Goal: Navigation & Orientation: Understand site structure

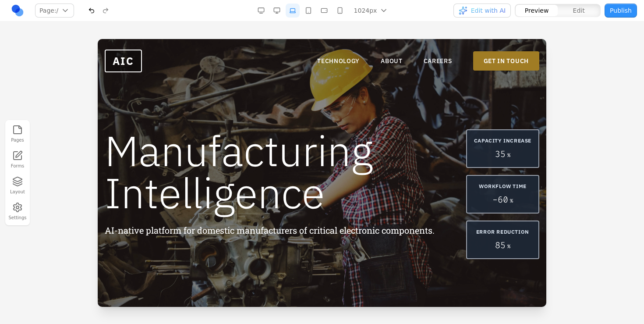
scroll to position [1255, 0]
click at [277, 10] on button "button" at bounding box center [277, 11] width 14 height 14
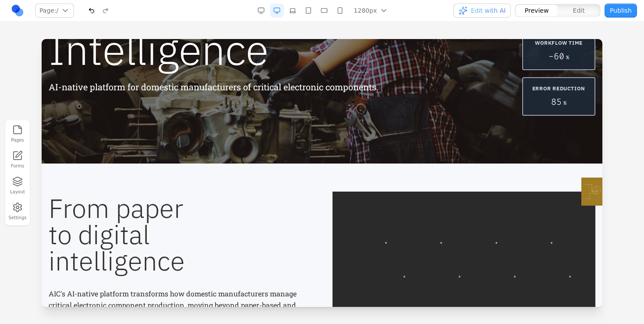
scroll to position [0, 0]
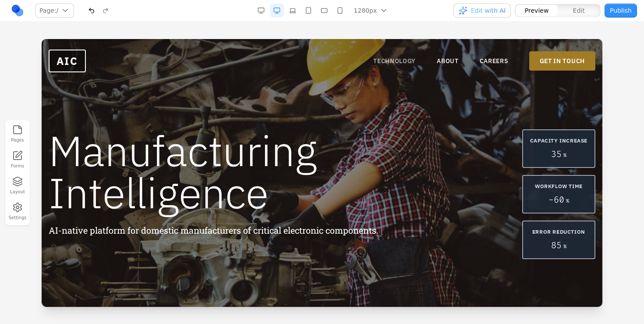
click at [386, 64] on link "TECHNOLOGY" at bounding box center [394, 61] width 42 height 9
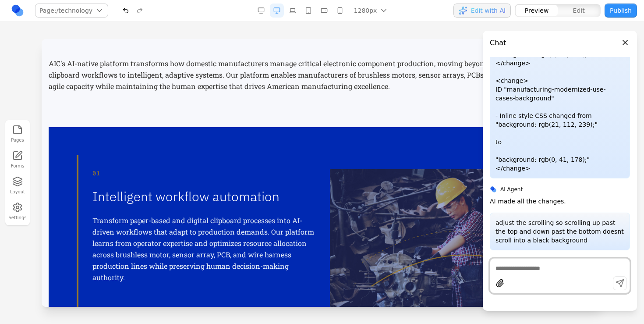
scroll to position [316, 0]
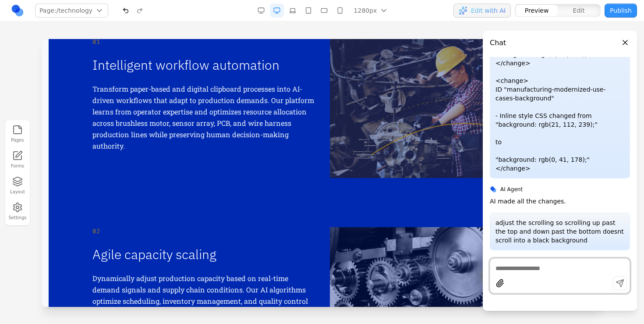
click at [524, 276] on div at bounding box center [559, 284] width 139 height 17
type textarea "**********"
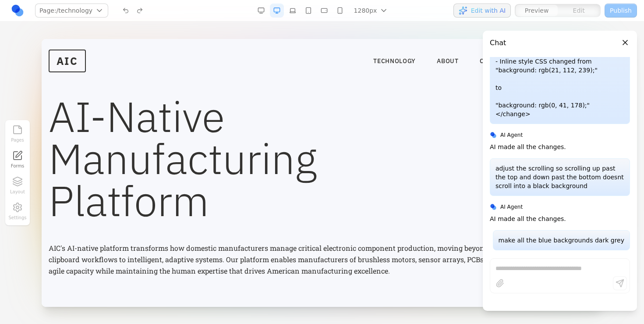
scroll to position [1325, 0]
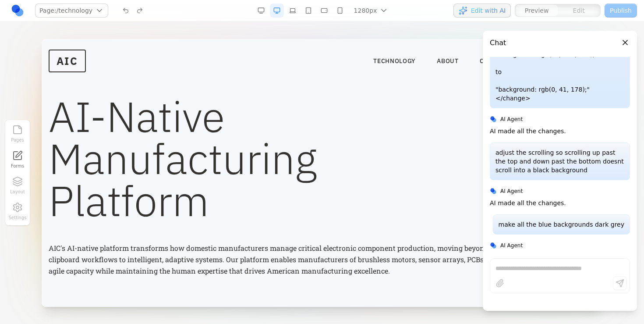
click at [16, 7] on link at bounding box center [18, 11] width 14 height 14
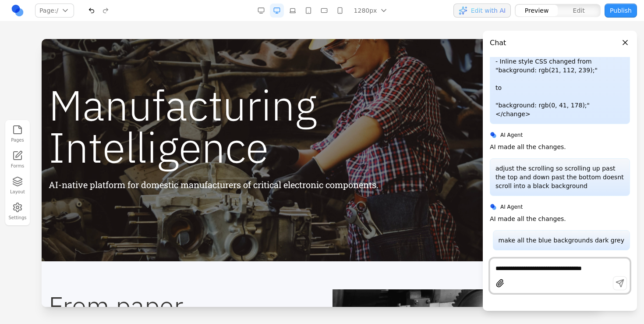
scroll to position [50, 0]
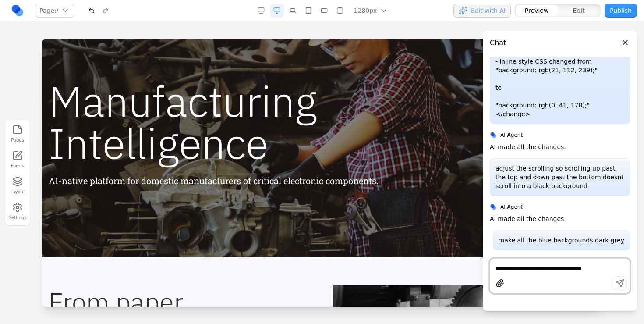
click at [630, 45] on header "Chat" at bounding box center [560, 40] width 154 height 18
click at [626, 40] on button "Close panel" at bounding box center [625, 43] width 10 height 10
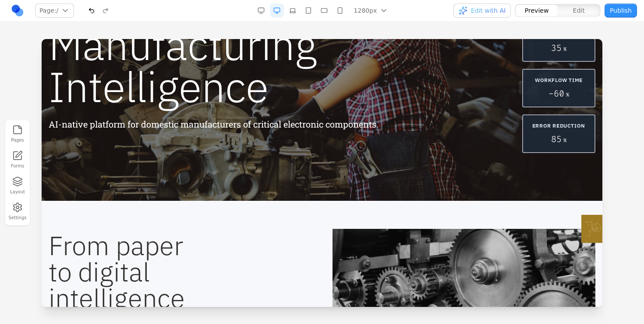
scroll to position [0, 0]
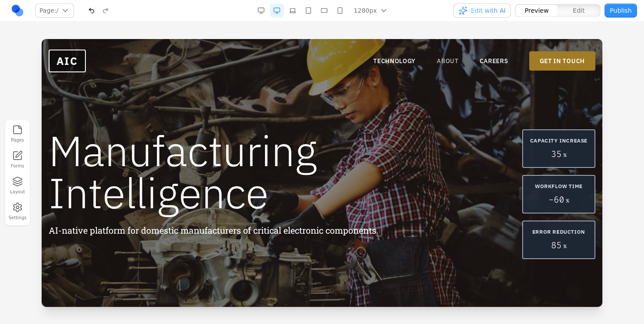
click at [445, 61] on link "ABOUT" at bounding box center [448, 61] width 22 height 9
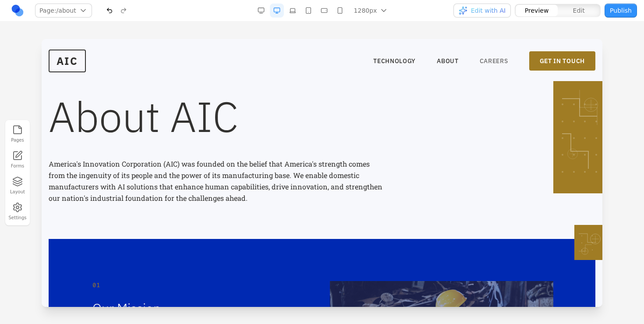
click at [485, 63] on link "CAREERS" at bounding box center [494, 61] width 28 height 9
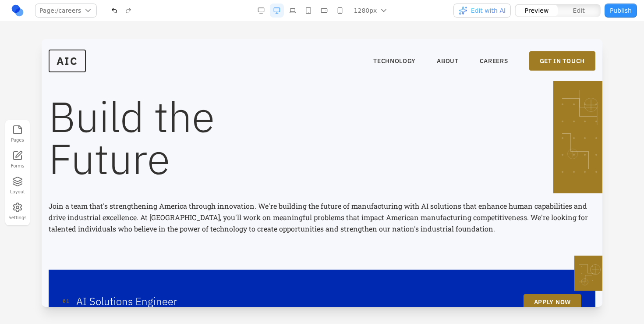
click at [396, 55] on nav "TECHNOLOGY ABOUT CAREERS GET IN TOUCH" at bounding box center [484, 60] width 222 height 19
click at [393, 59] on link "TECHNOLOGY" at bounding box center [394, 61] width 42 height 9
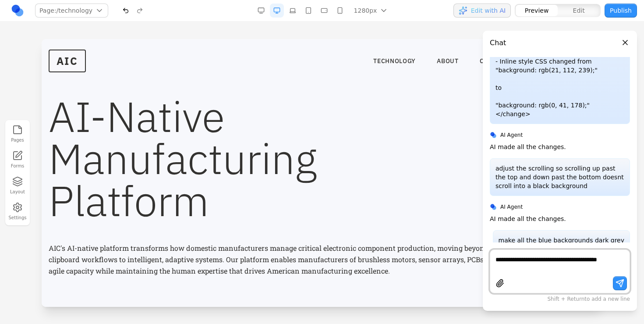
scroll to position [1318, 0]
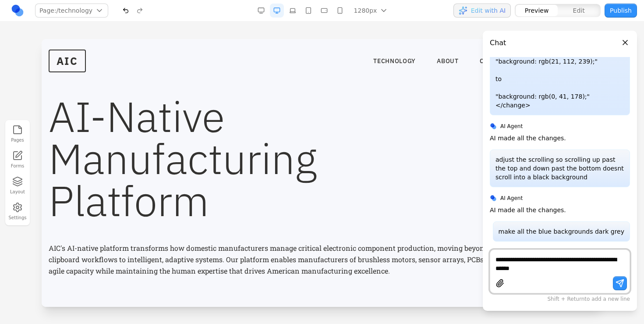
type textarea "**********"
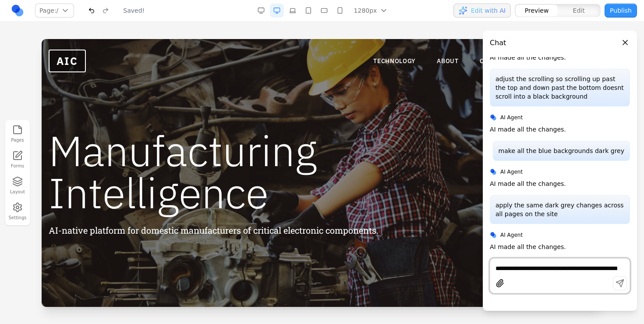
scroll to position [1373, 0]
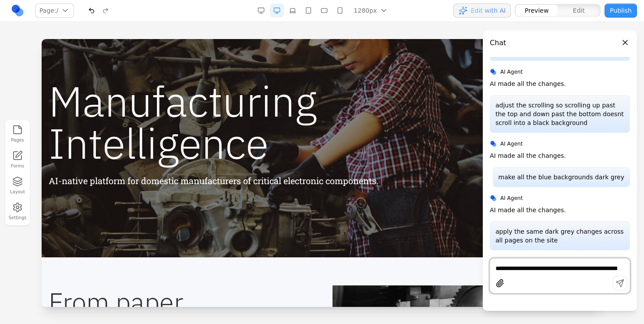
click at [269, 159] on h1 "Manufacturing Intelligence" at bounding box center [217, 122] width 336 height 84
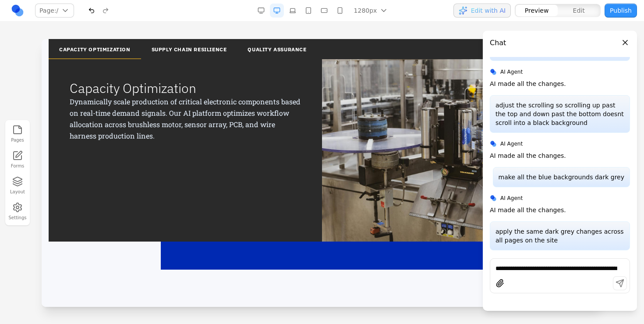
scroll to position [1058, 0]
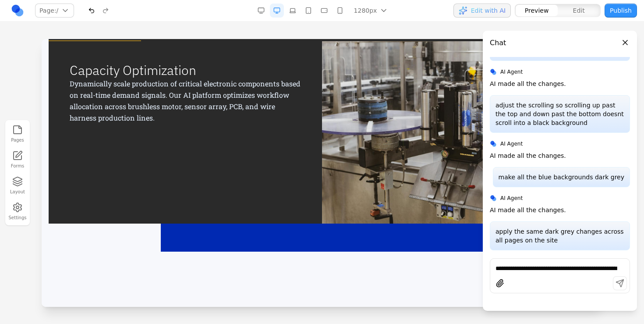
click at [621, 39] on button "Close panel" at bounding box center [625, 43] width 10 height 10
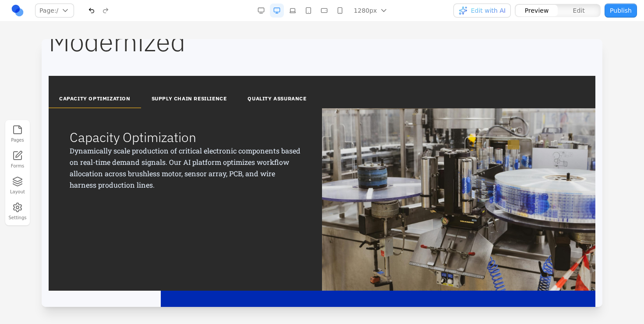
scroll to position [1061, 0]
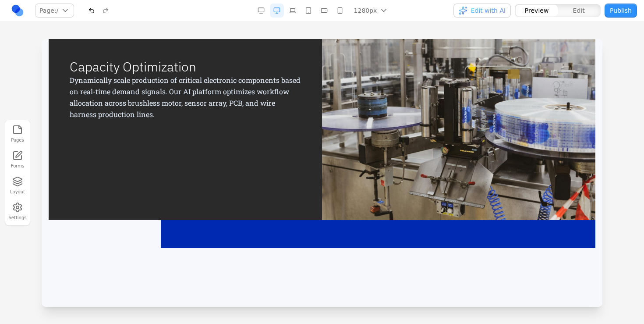
click at [236, 240] on div "CAPACITY OPTIMIZATION SUPPLY CHAIN RESILIENCE QUALITY ASSURANCE Capacity Optimi…" at bounding box center [322, 126] width 547 height 243
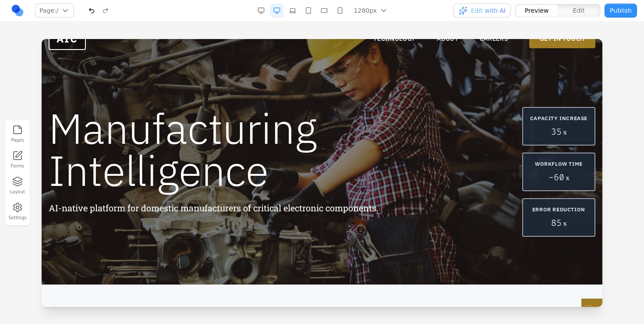
scroll to position [0, 0]
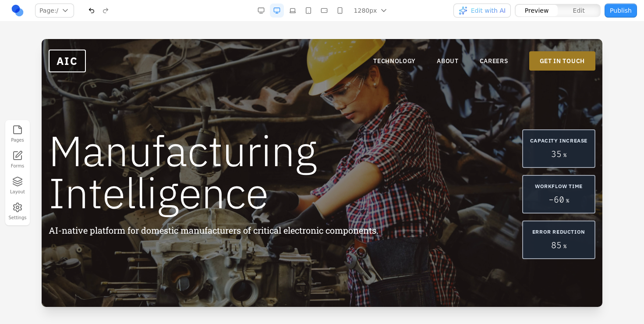
click at [616, 14] on button "Publish" at bounding box center [621, 11] width 32 height 14
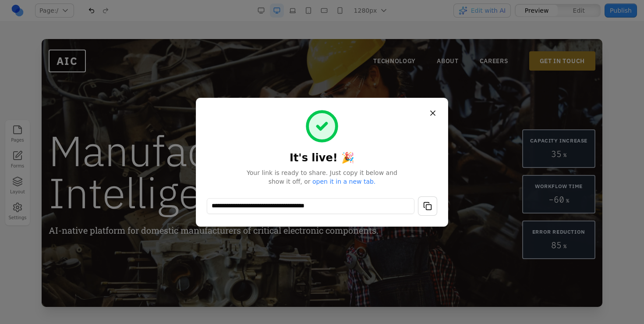
click at [422, 201] on button "button" at bounding box center [427, 205] width 19 height 19
click at [429, 108] on button "Close" at bounding box center [433, 113] width 16 height 16
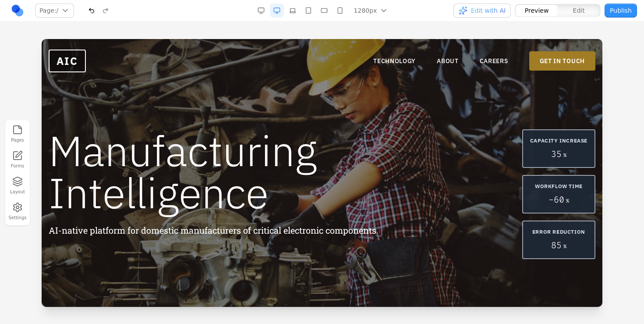
click at [430, 106] on div "Manufacturing Intelligence AI-native platform for domestic manufacturers of cri…" at bounding box center [322, 173] width 561 height 268
click at [379, 59] on link "TECHNOLOGY" at bounding box center [394, 61] width 42 height 9
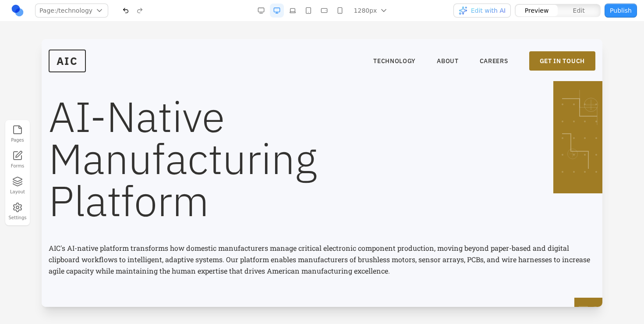
click at [629, 12] on button "Publish" at bounding box center [621, 11] width 32 height 14
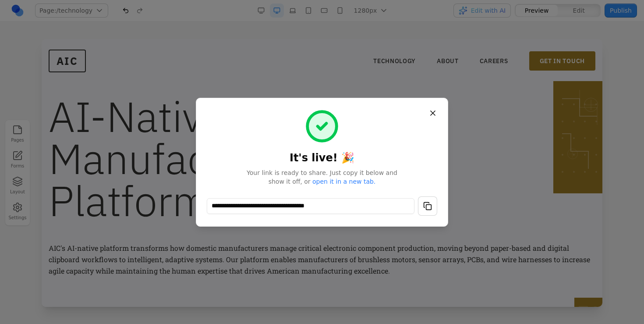
click at [435, 208] on button "button" at bounding box center [427, 205] width 19 height 19
click at [436, 115] on button "Close" at bounding box center [433, 113] width 16 height 16
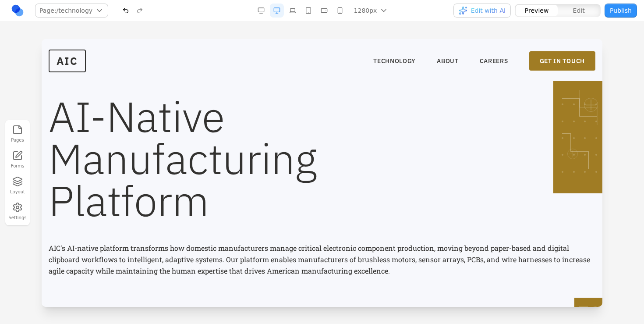
click at [372, 101] on h1 "AI-Native Manufacturing Platform" at bounding box center [322, 158] width 547 height 126
click at [401, 61] on link "TECHNOLOGY" at bounding box center [394, 61] width 42 height 9
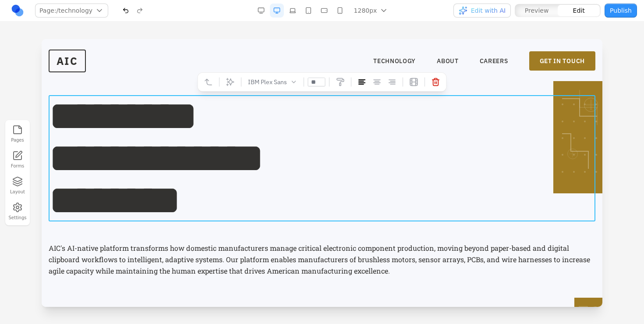
click at [127, 131] on h1 "**********" at bounding box center [322, 158] width 547 height 126
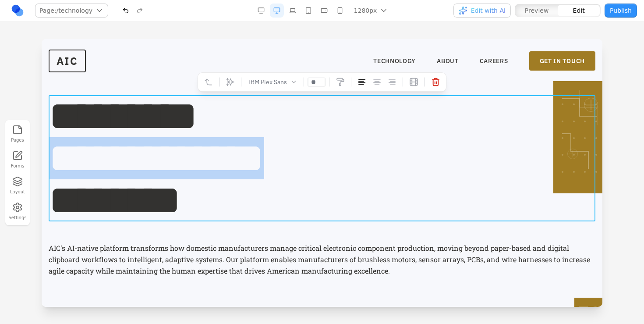
click at [127, 131] on h1 "**********" at bounding box center [322, 158] width 547 height 126
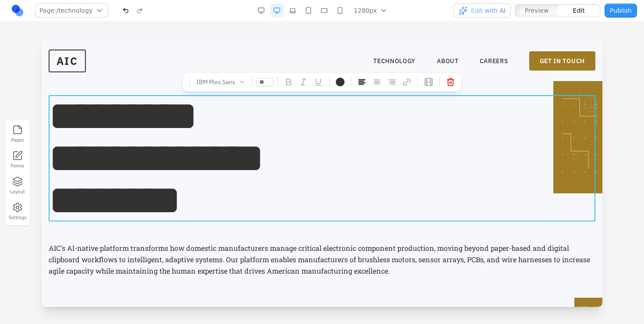
click at [202, 139] on h1 "**********" at bounding box center [322, 158] width 547 height 126
click at [54, 191] on h1 "**********" at bounding box center [322, 158] width 547 height 126
click at [55, 167] on h1 "**********" at bounding box center [322, 158] width 547 height 126
drag, startPoint x: 104, startPoint y: 155, endPoint x: 71, endPoint y: 155, distance: 32.9
click at [71, 155] on h1 "**********" at bounding box center [322, 158] width 547 height 126
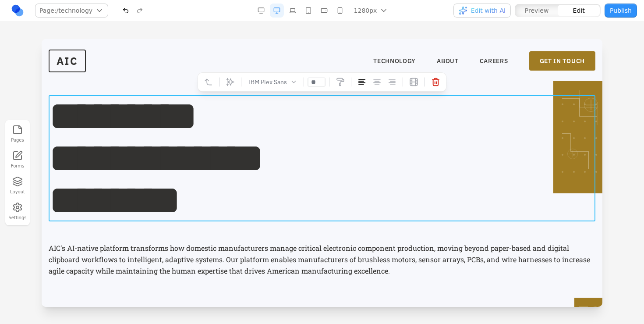
click at [249, 201] on h1 "**********" at bounding box center [322, 158] width 547 height 126
click at [246, 257] on p "AIC's AI-native platform transforms how domestic manufacturers manage critical …" at bounding box center [322, 259] width 547 height 34
click at [212, 209] on h1 "**********" at bounding box center [322, 158] width 547 height 126
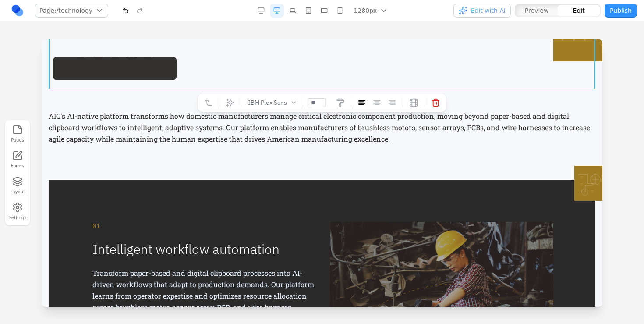
scroll to position [22, 0]
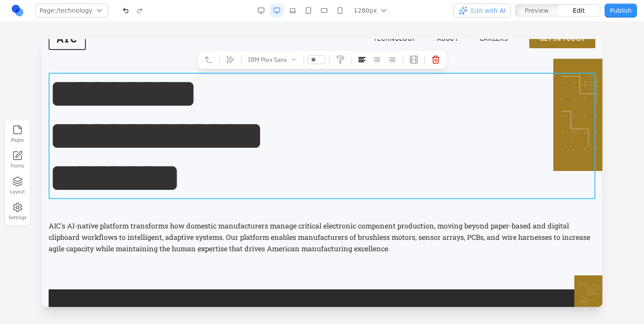
click at [277, 126] on h1 "**********" at bounding box center [322, 136] width 547 height 126
click at [220, 127] on h1 "**********" at bounding box center [322, 136] width 547 height 126
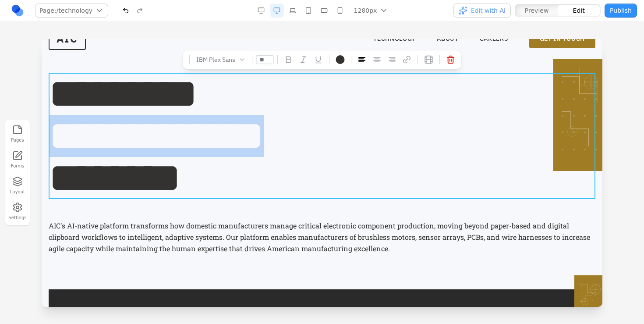
click at [220, 127] on h1 "**********" at bounding box center [322, 136] width 547 height 126
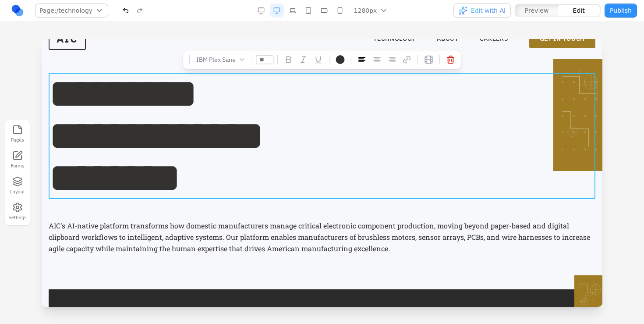
click at [153, 166] on h1 "**********" at bounding box center [322, 136] width 547 height 126
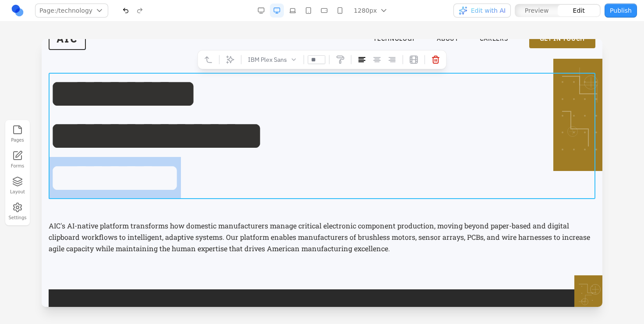
click at [153, 166] on h1 "**********" at bounding box center [322, 136] width 547 height 126
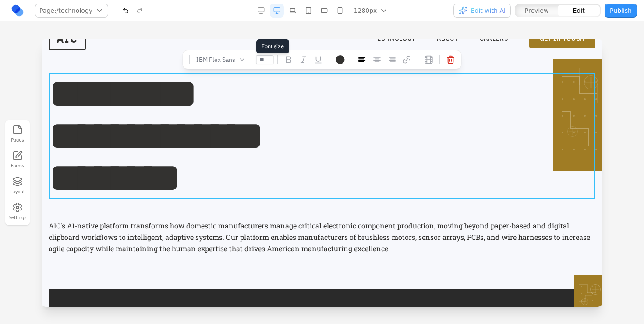
drag, startPoint x: 267, startPoint y: 61, endPoint x: 257, endPoint y: 61, distance: 10.1
click at [257, 61] on input "**" at bounding box center [265, 59] width 18 height 9
click at [217, 250] on p "AIC's AI-native platform transforms how domestic manufacturers manage critical …" at bounding box center [322, 237] width 547 height 34
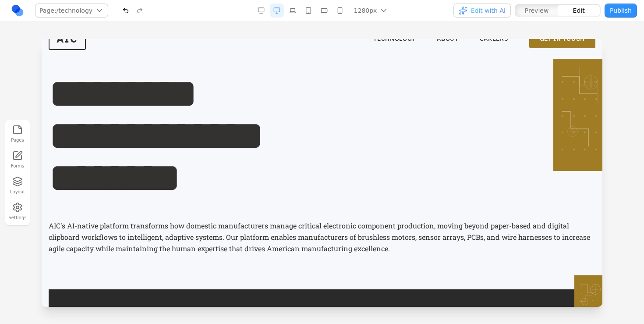
click at [219, 236] on p "AIC's AI-native platform transforms how domestic manufacturers manage critical …" at bounding box center [322, 237] width 547 height 34
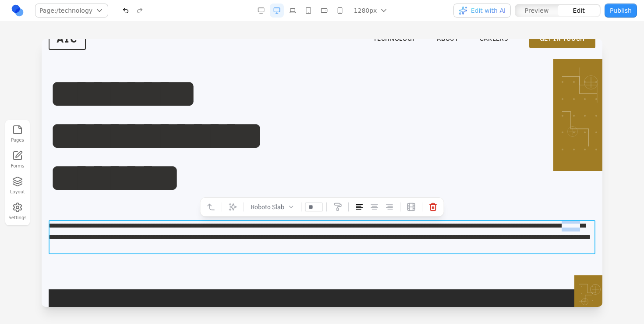
click at [219, 236] on p "**********" at bounding box center [322, 237] width 547 height 34
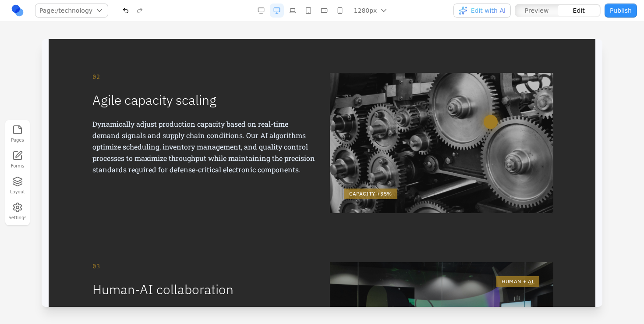
scroll to position [483, 0]
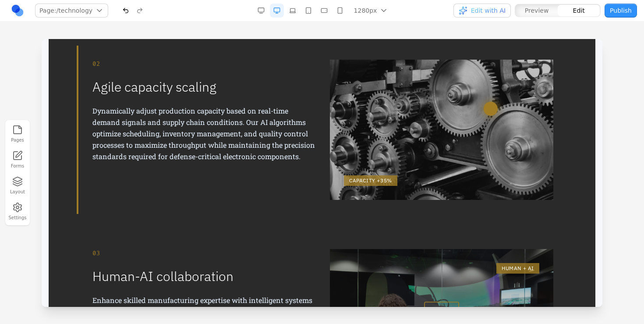
click at [402, 147] on div "CAPACITY +35%" at bounding box center [441, 130] width 223 height 140
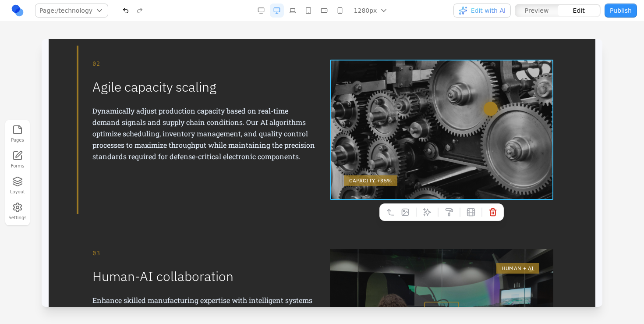
click at [402, 147] on div "CAPACITY +35%" at bounding box center [441, 130] width 223 height 140
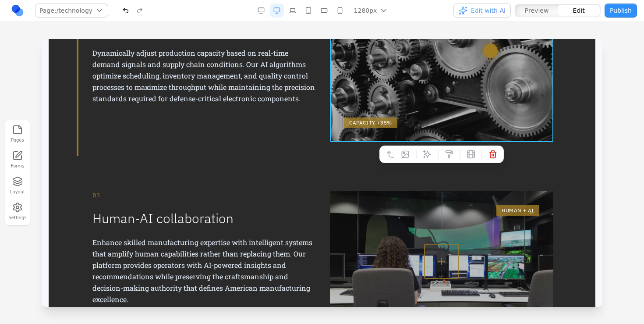
scroll to position [479, 0]
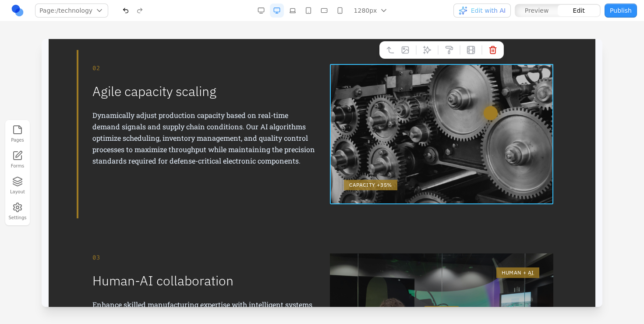
click at [430, 113] on div "CAPACITY +35%" at bounding box center [441, 134] width 223 height 140
click at [405, 50] on icon at bounding box center [405, 50] width 9 height 9
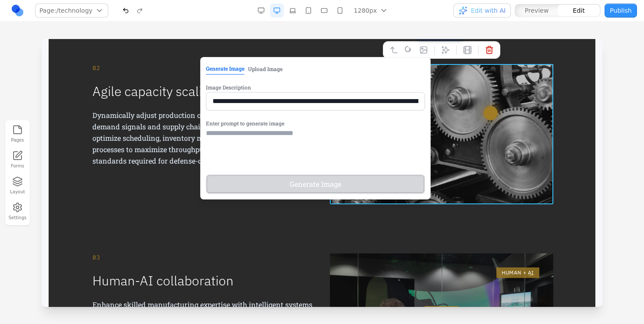
click at [272, 112] on div "**********" at bounding box center [315, 128] width 230 height 142
click at [276, 103] on input "**********" at bounding box center [315, 101] width 219 height 18
click at [276, 153] on textarea at bounding box center [315, 150] width 219 height 44
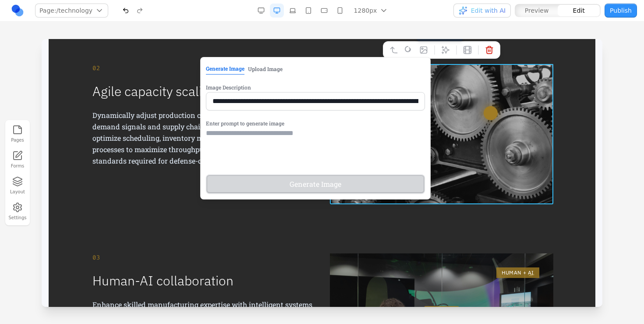
paste textarea "**********"
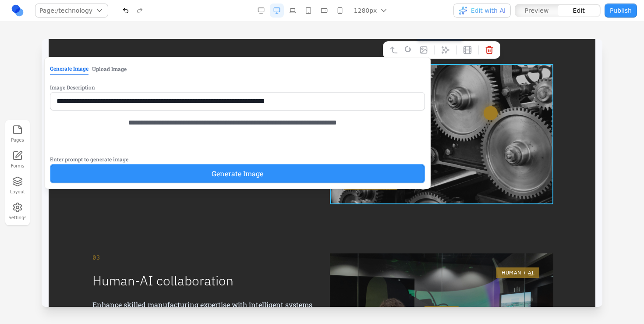
type textarea "**********"
click at [263, 183] on button "Generate Image" at bounding box center [237, 173] width 375 height 19
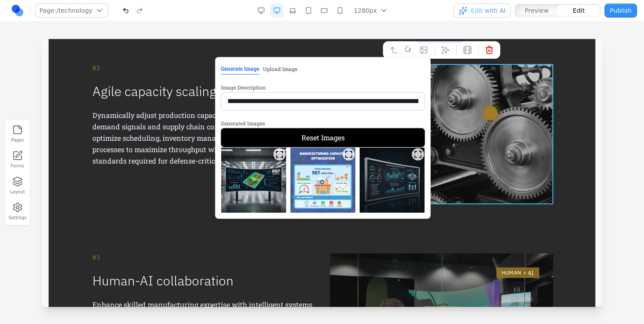
click at [263, 189] on img at bounding box center [253, 180] width 65 height 65
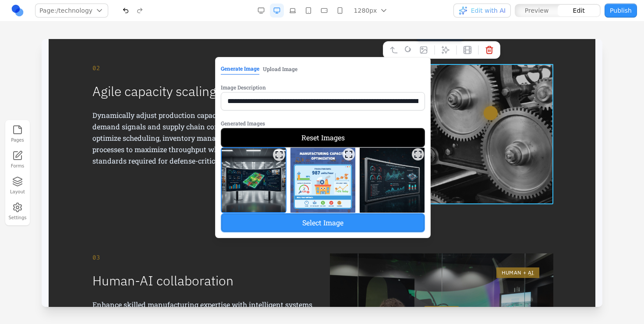
click at [296, 222] on button "Select Image" at bounding box center [323, 222] width 204 height 19
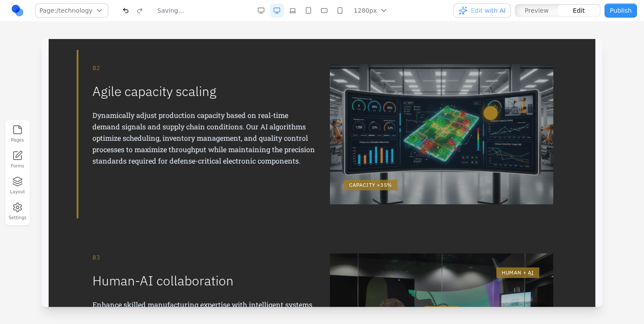
click at [215, 159] on p "Dynamically adjust production capacity based on real-time demand signals and su…" at bounding box center [203, 138] width 223 height 57
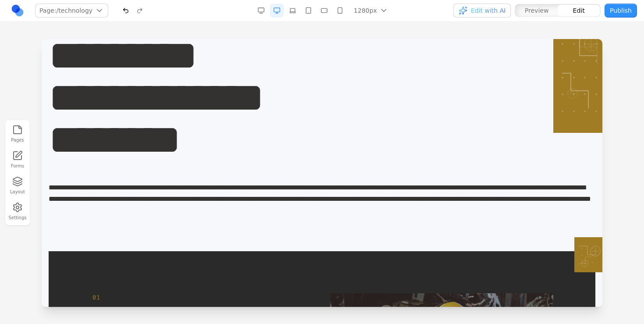
scroll to position [0, 0]
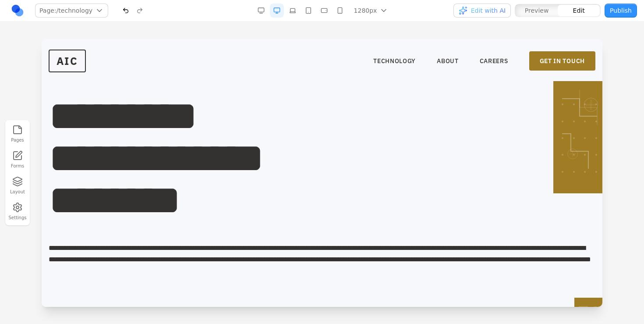
click at [529, 11] on span "Preview" at bounding box center [537, 10] width 24 height 9
click at [274, 8] on button "button" at bounding box center [277, 11] width 14 height 14
click at [78, 59] on span "AIC" at bounding box center [67, 61] width 37 height 23
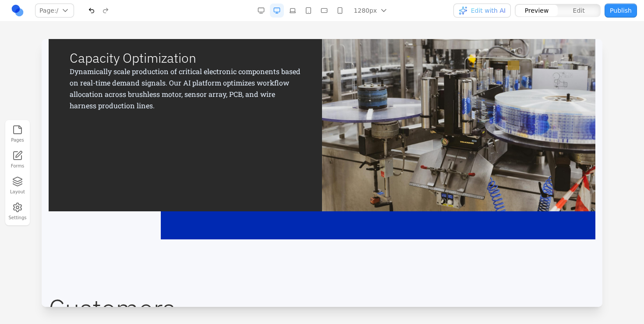
scroll to position [1106, 0]
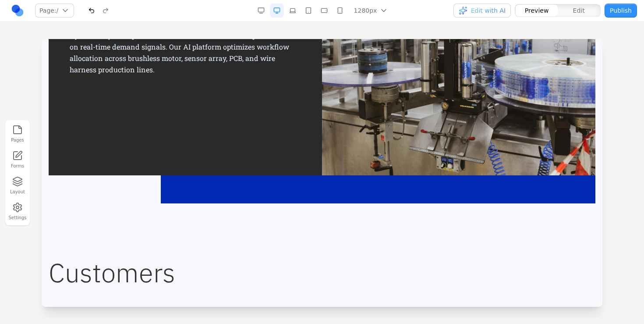
click at [198, 202] on div "CAPACITY OPTIMIZATION SUPPLY CHAIN RESILIENCE QUALITY ASSURANCE Capacity Optimi…" at bounding box center [322, 82] width 547 height 243
click at [198, 195] on div "CAPACITY OPTIMIZATION SUPPLY CHAIN RESILIENCE QUALITY ASSURANCE Capacity Optimi…" at bounding box center [322, 82] width 547 height 243
click at [198, 193] on div "CAPACITY OPTIMIZATION SUPPLY CHAIN RESILIENCE QUALITY ASSURANCE Capacity Optimi…" at bounding box center [322, 82] width 547 height 243
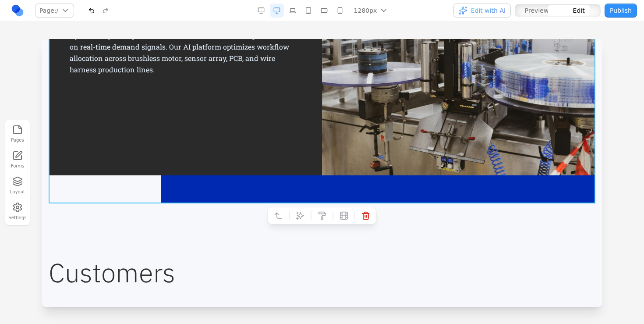
click at [198, 193] on div "CAPACITY OPTIMIZATION SUPPLY CHAIN RESILIENCE QUALITY ASSURANCE Capacity Optimi…" at bounding box center [322, 82] width 547 height 243
click at [322, 219] on icon at bounding box center [322, 215] width 9 height 9
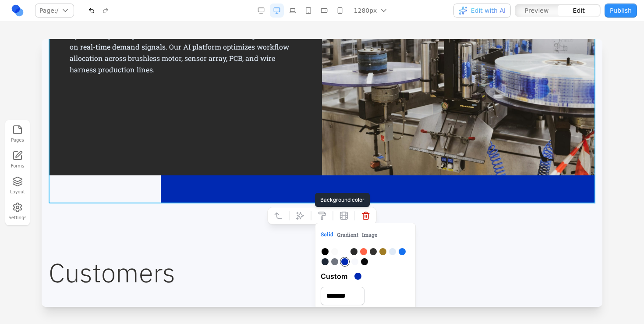
click at [363, 260] on div at bounding box center [364, 261] width 7 height 7
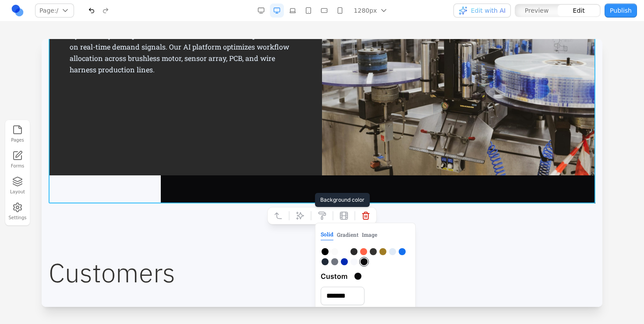
click at [354, 252] on div at bounding box center [353, 251] width 7 height 7
type input "*******"
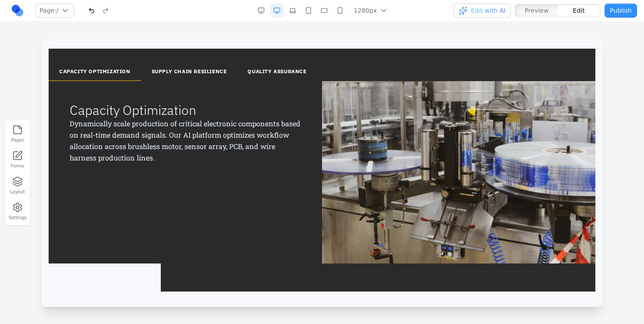
scroll to position [1016, 0]
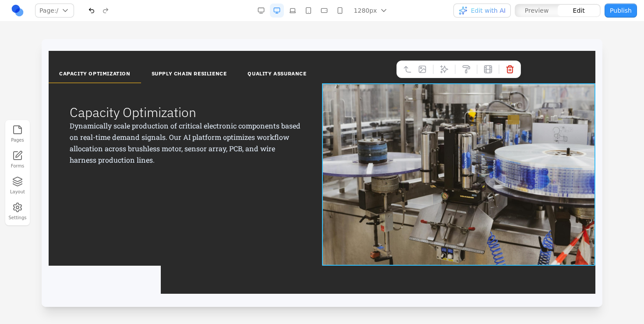
click at [393, 138] on div at bounding box center [458, 174] width 273 height 182
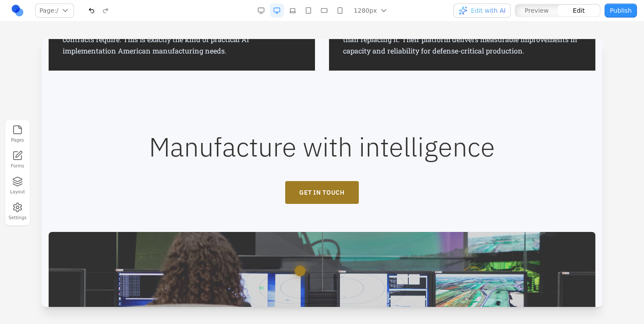
click at [203, 166] on div "Manufacture with intelligence GET IN TOUCH" at bounding box center [322, 239] width 547 height 210
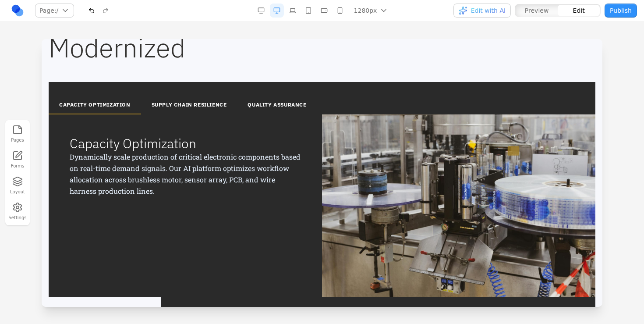
scroll to position [985, 0]
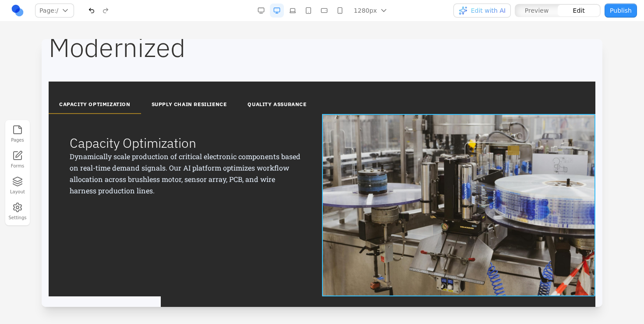
click at [418, 155] on div at bounding box center [458, 205] width 273 height 182
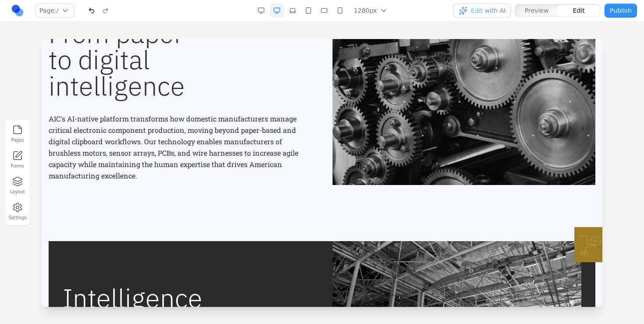
scroll to position [414, 0]
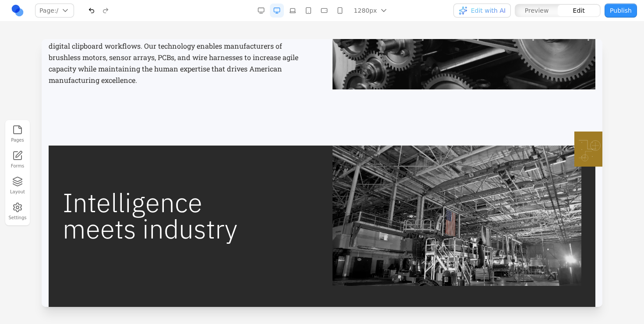
click at [429, 209] on img at bounding box center [457, 215] width 249 height 140
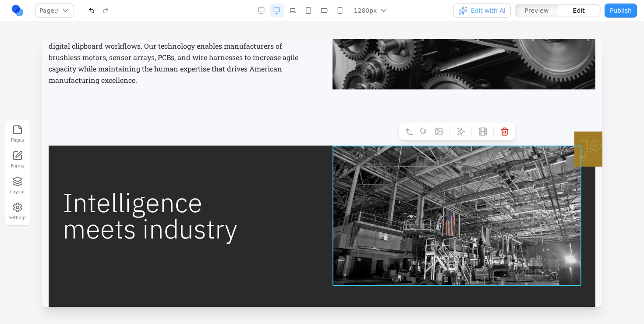
click at [429, 209] on img at bounding box center [457, 215] width 249 height 140
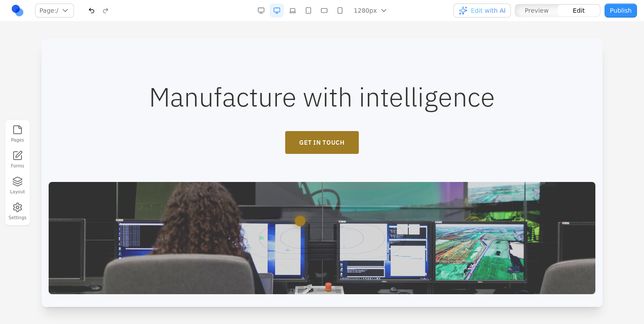
scroll to position [1550, 0]
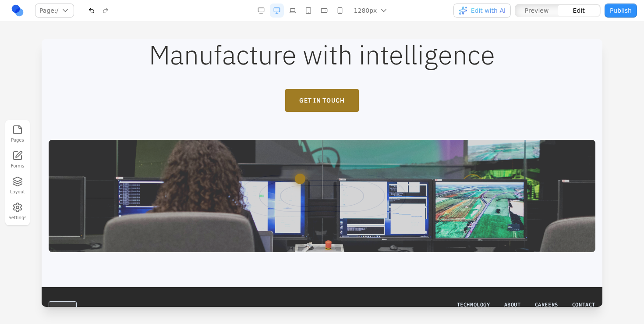
click at [301, 198] on div at bounding box center [322, 196] width 547 height 112
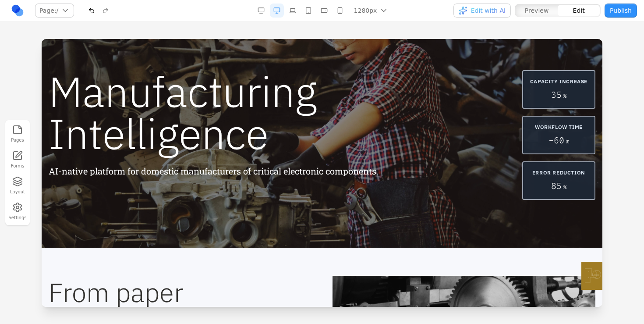
scroll to position [0, 0]
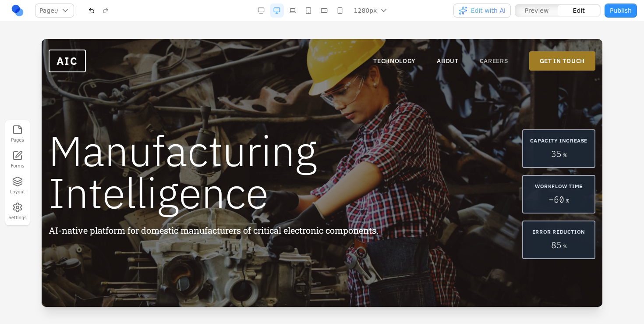
click at [500, 62] on link "CAREERS" at bounding box center [494, 61] width 28 height 9
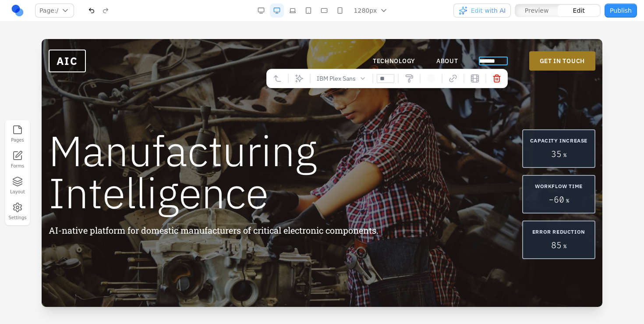
click at [498, 60] on link "*******" at bounding box center [493, 61] width 29 height 9
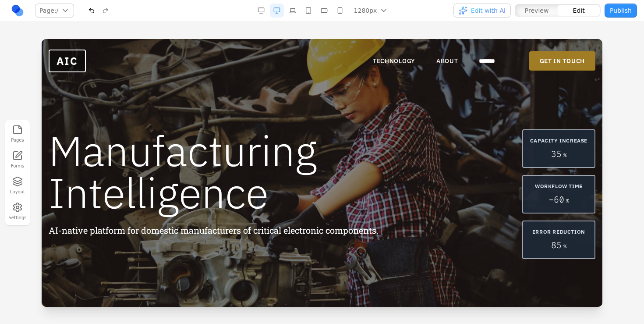
click at [362, 171] on h1 "Manufacturing Intelligence" at bounding box center [217, 171] width 336 height 84
click at [551, 14] on button "Preview" at bounding box center [537, 10] width 42 height 11
click at [489, 63] on link "*******" at bounding box center [493, 61] width 29 height 9
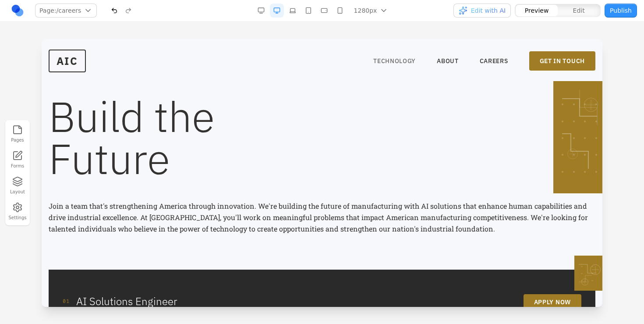
click at [402, 61] on link "TECHNOLOGY" at bounding box center [394, 61] width 42 height 9
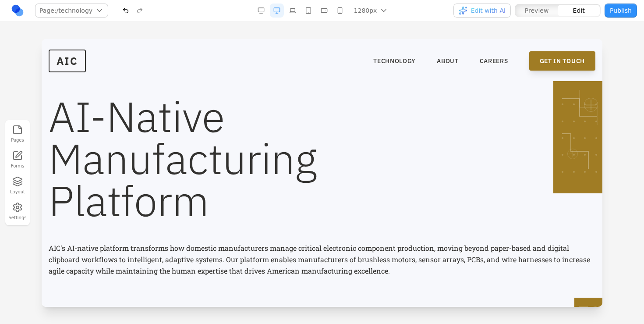
click at [539, 55] on link "GET IN TOUCH" at bounding box center [562, 60] width 66 height 19
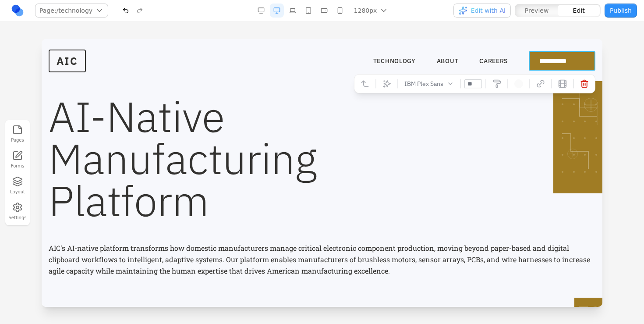
click at [501, 85] on icon at bounding box center [496, 83] width 9 height 9
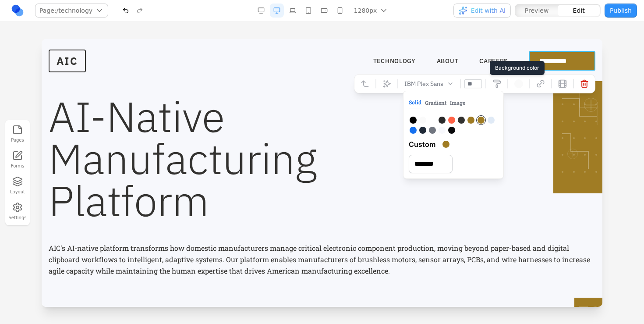
click at [414, 134] on div at bounding box center [413, 130] width 7 height 7
type input "*******"
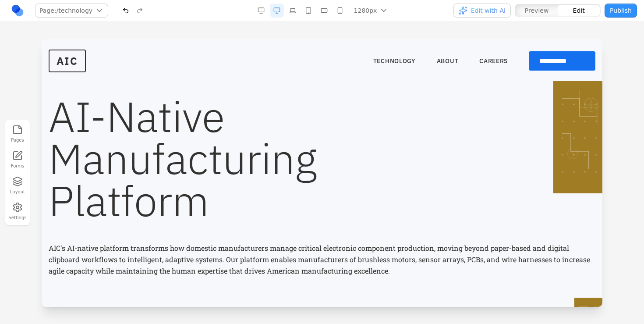
click at [331, 142] on h1 "AI-Native Manufacturing Platform" at bounding box center [322, 158] width 547 height 126
click at [66, 60] on span "AIC" at bounding box center [67, 61] width 37 height 23
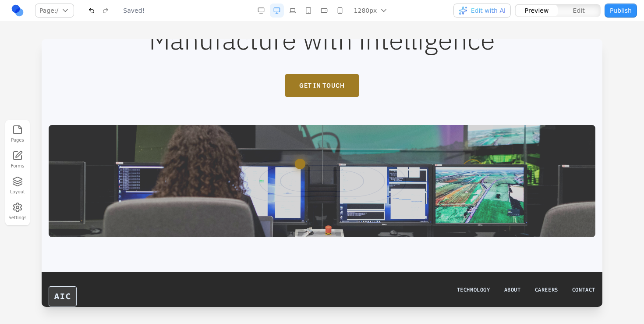
scroll to position [1561, 0]
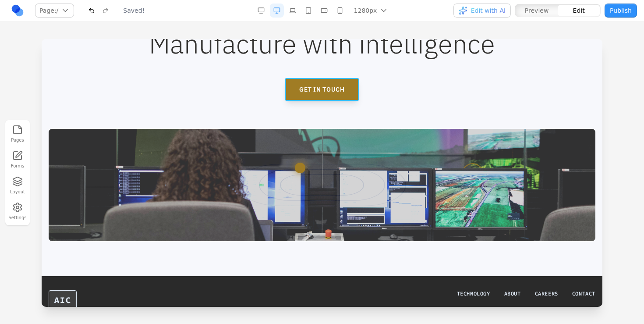
click at [343, 88] on button "GET IN TOUCH" at bounding box center [321, 89] width 73 height 23
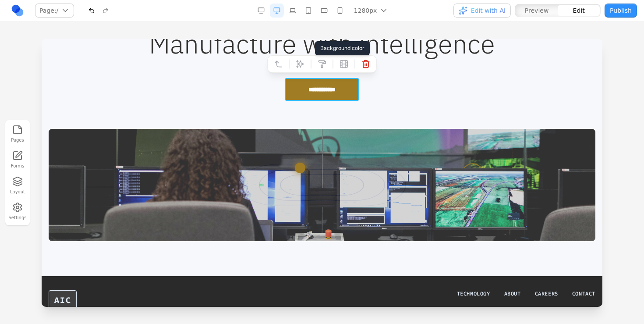
click at [318, 62] on icon at bounding box center [322, 64] width 9 height 9
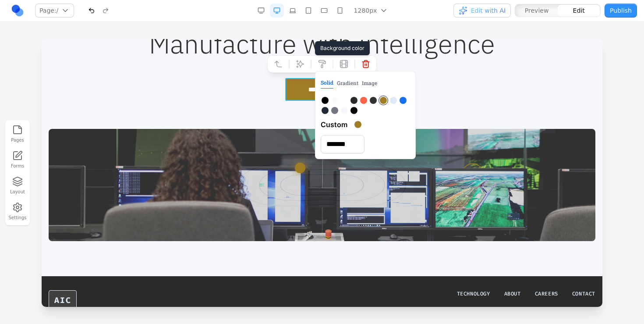
click at [400, 101] on div at bounding box center [403, 100] width 7 height 7
type input "*******"
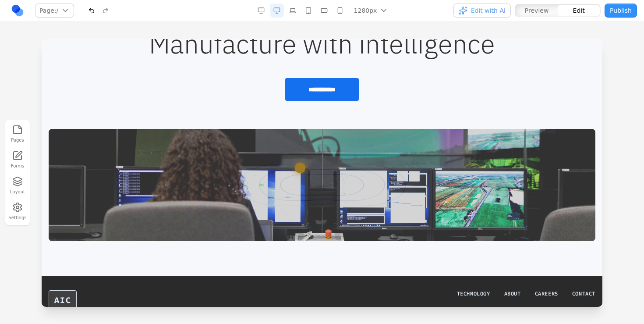
click at [483, 68] on div "**********" at bounding box center [322, 136] width 547 height 210
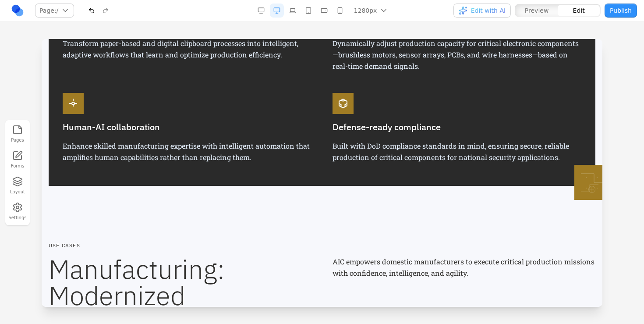
scroll to position [598, 0]
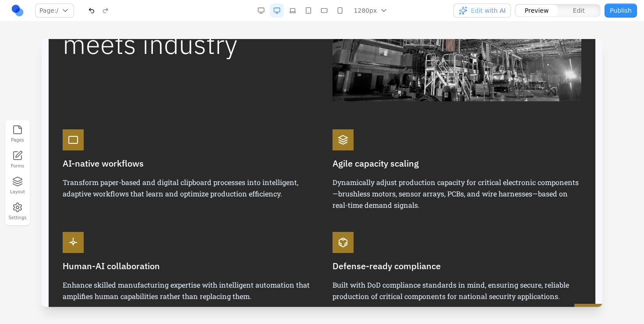
click at [79, 134] on div at bounding box center [73, 139] width 21 height 21
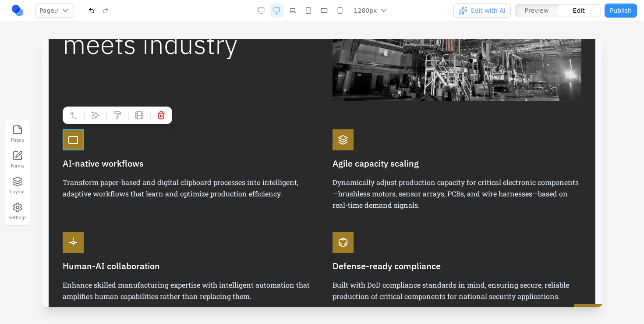
click at [80, 132] on div at bounding box center [73, 139] width 21 height 21
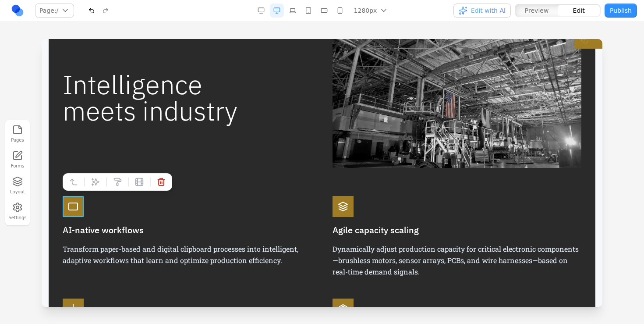
scroll to position [565, 0]
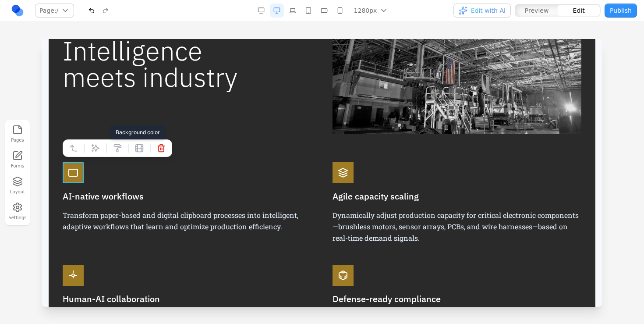
click at [116, 145] on icon at bounding box center [117, 148] width 7 height 7
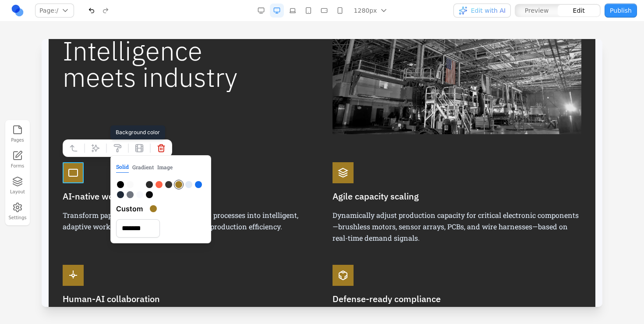
click at [202, 185] on button at bounding box center [198, 185] width 9 height 10
type input "*******"
click at [338, 167] on icon at bounding box center [343, 172] width 11 height 11
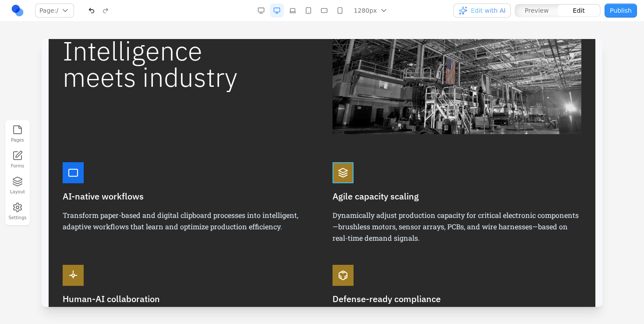
click at [337, 167] on div at bounding box center [343, 172] width 21 height 21
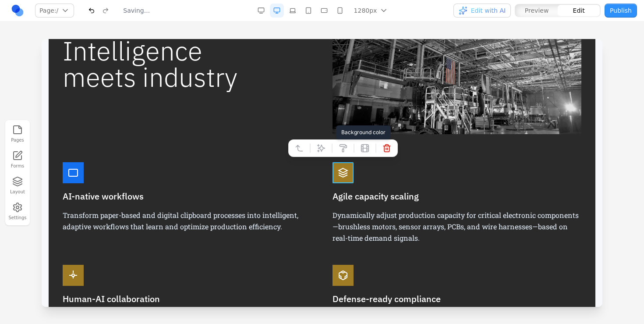
click at [343, 150] on icon at bounding box center [343, 148] width 9 height 9
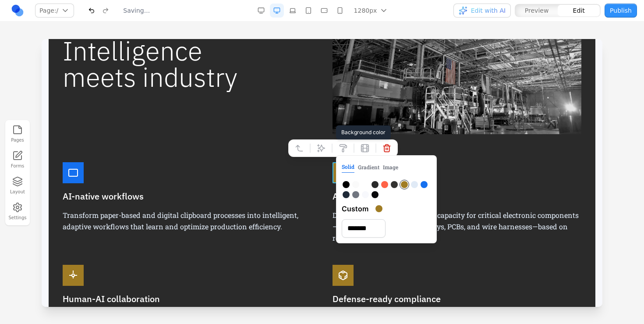
click at [425, 183] on div at bounding box center [424, 184] width 7 height 7
type input "*******"
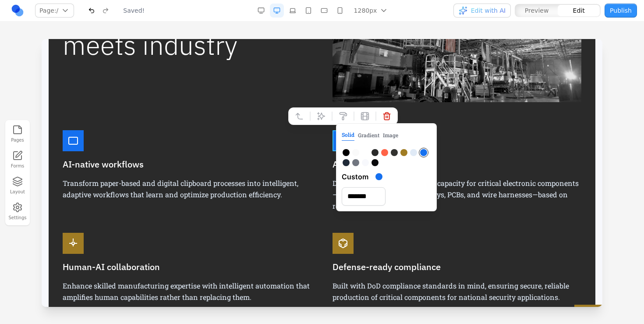
scroll to position [622, 0]
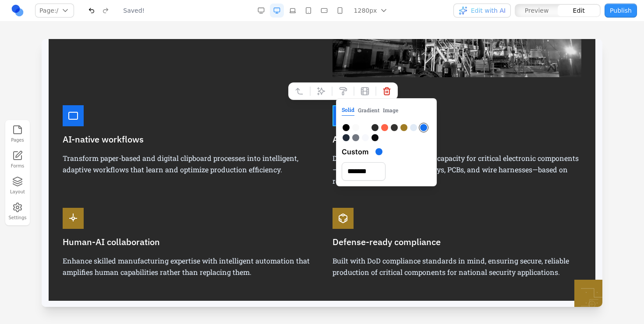
click at [294, 224] on div "Human-AI collaboration Enhance skilled manufacturing expertise with intelligent…" at bounding box center [187, 254] width 249 height 93
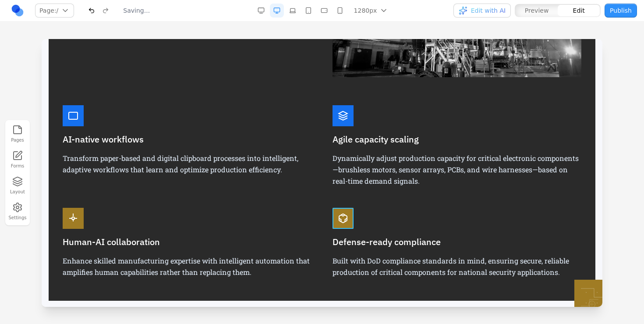
click at [337, 212] on div at bounding box center [343, 218] width 21 height 21
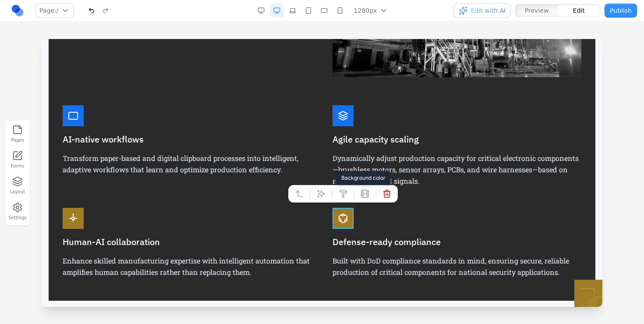
click at [343, 191] on icon at bounding box center [343, 193] width 9 height 9
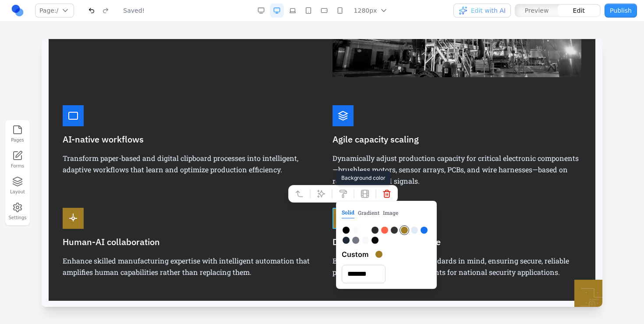
click at [424, 227] on div at bounding box center [424, 229] width 7 height 7
type input "*******"
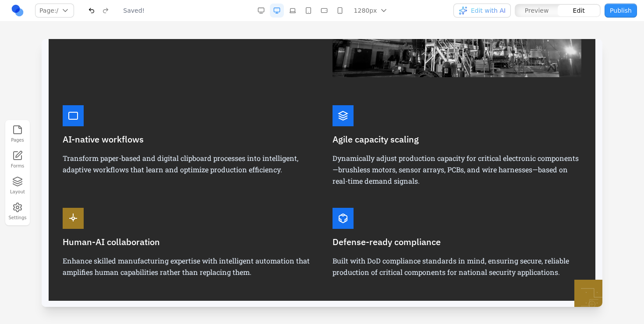
click at [254, 218] on div "Human-AI collaboration Enhance skilled manufacturing expertise with intelligent…" at bounding box center [187, 254] width 249 height 93
click at [80, 212] on div at bounding box center [73, 218] width 21 height 21
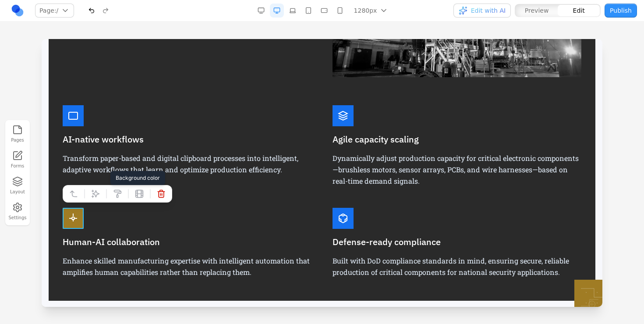
click at [122, 193] on button at bounding box center [117, 194] width 14 height 14
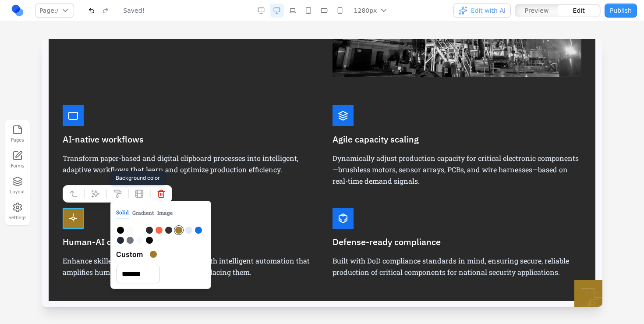
click at [202, 231] on div at bounding box center [198, 229] width 7 height 7
type input "*******"
click at [232, 191] on div "AI-native workflows Transform paper-based and digital clipboard processes into …" at bounding box center [322, 202] width 519 height 195
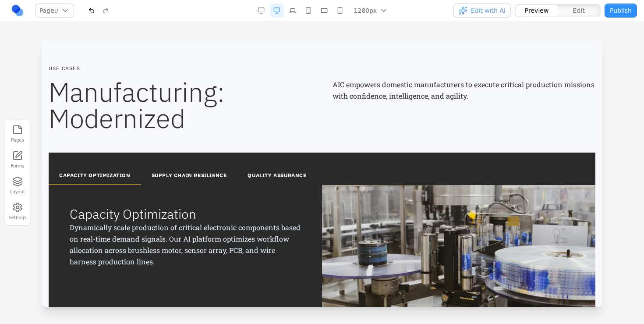
scroll to position [901, 0]
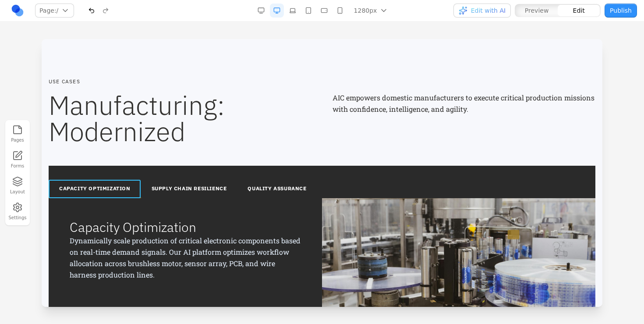
click at [124, 167] on div "CAPACITY OPTIMIZATION SUPPLY CHAIN RESILIENCE QUALITY ASSURANCE" at bounding box center [322, 182] width 547 height 32
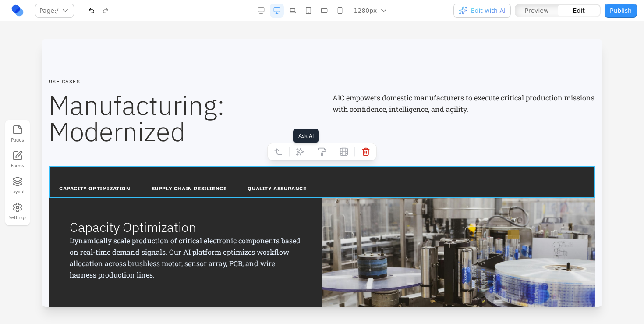
click at [302, 152] on icon at bounding box center [300, 151] width 7 height 7
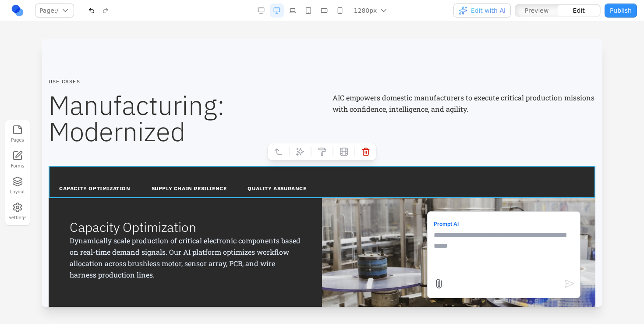
click at [474, 242] on textarea at bounding box center [504, 252] width 140 height 44
type textarea "**********"
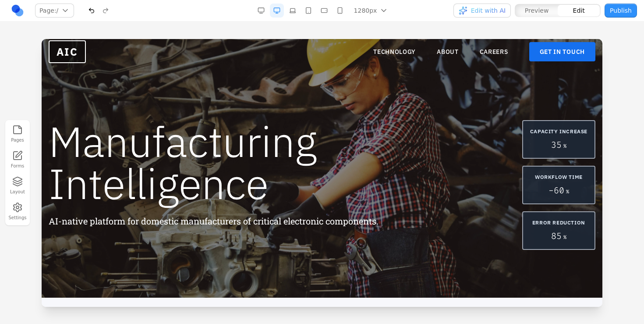
scroll to position [0, 0]
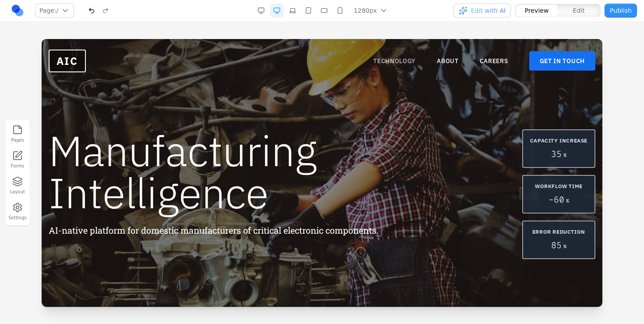
click at [407, 65] on link "TECHNOLOGY" at bounding box center [394, 61] width 42 height 9
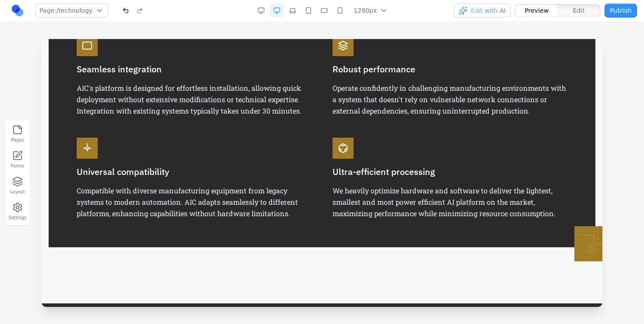
scroll to position [971, 0]
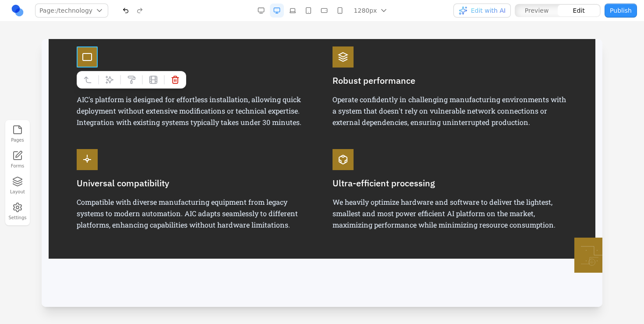
click at [94, 50] on div at bounding box center [87, 56] width 21 height 21
click at [131, 76] on icon at bounding box center [131, 79] width 9 height 9
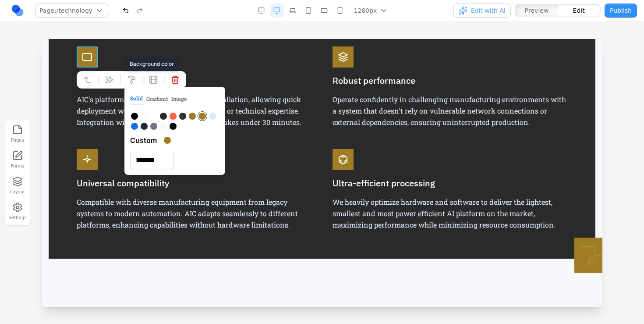
click at [136, 124] on div at bounding box center [134, 126] width 7 height 7
type input "*******"
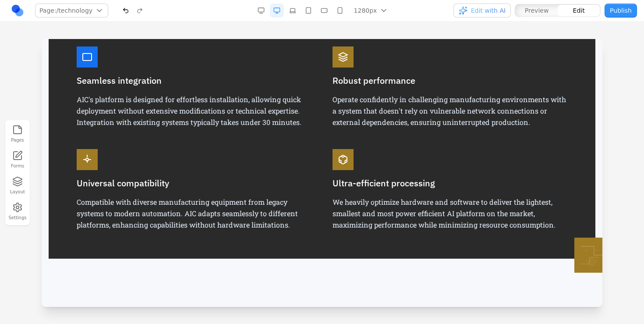
click at [94, 150] on div at bounding box center [87, 159] width 21 height 21
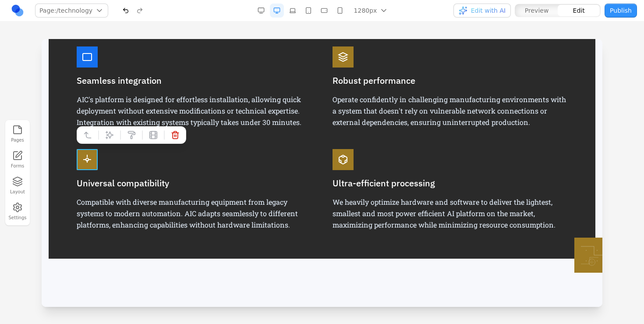
click at [94, 154] on div at bounding box center [87, 159] width 21 height 21
click at [132, 131] on icon at bounding box center [131, 134] width 7 height 7
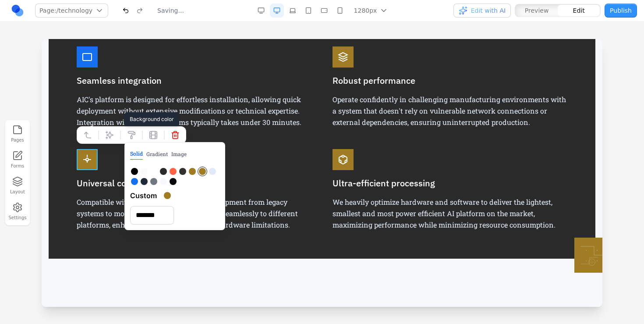
click at [134, 184] on div at bounding box center [134, 181] width 7 height 7
type input "*******"
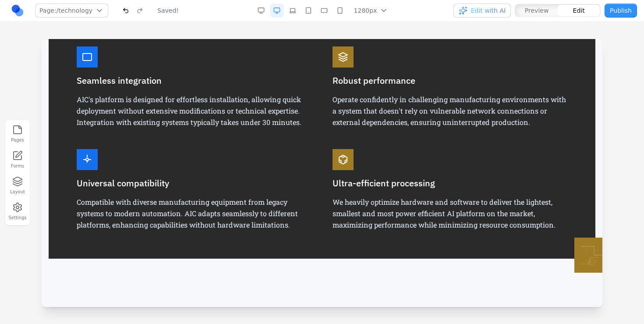
click at [333, 55] on div at bounding box center [343, 56] width 21 height 21
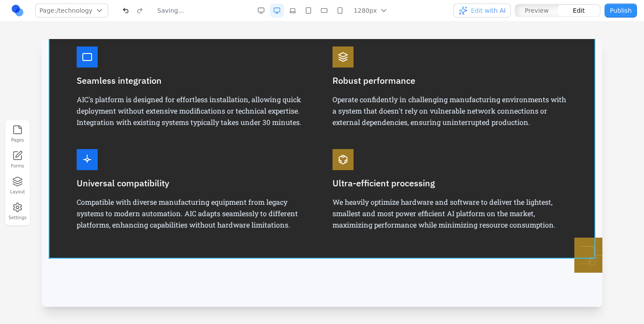
click at [338, 44] on div "Key features Seamless integration AIC's platform is designed for effortless ins…" at bounding box center [322, 114] width 547 height 287
click at [335, 53] on div at bounding box center [343, 56] width 21 height 21
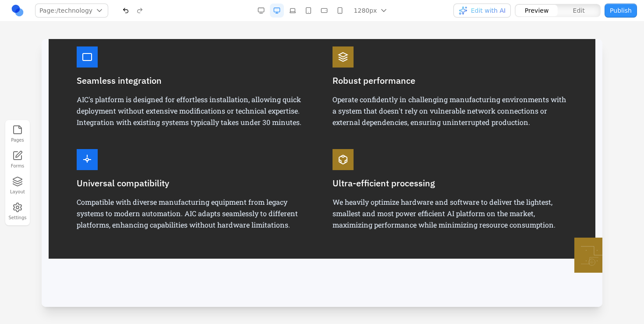
click at [337, 52] on div at bounding box center [343, 56] width 21 height 21
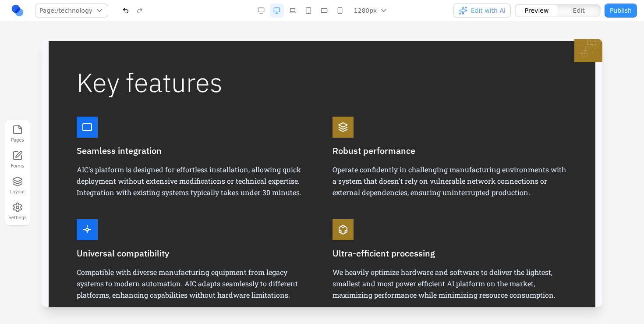
scroll to position [886, 0]
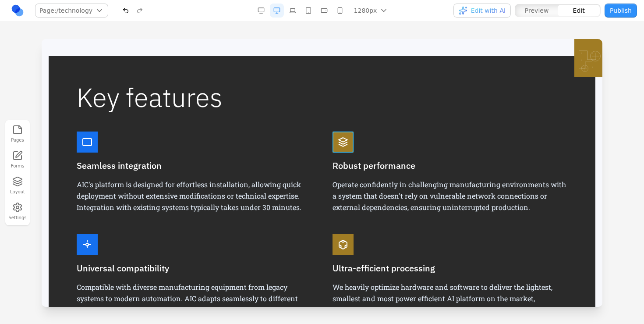
click at [336, 134] on div at bounding box center [343, 141] width 21 height 21
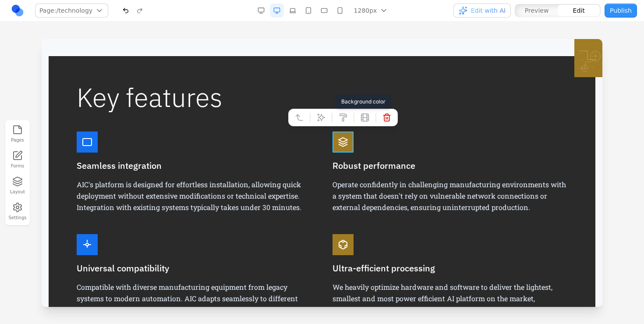
click at [342, 117] on icon at bounding box center [343, 117] width 9 height 9
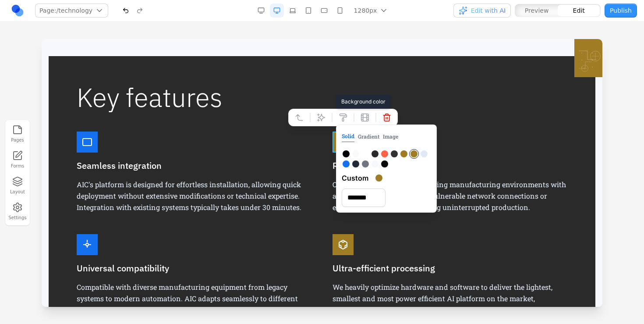
click at [347, 164] on div at bounding box center [346, 163] width 7 height 7
type input "*******"
click at [336, 238] on div at bounding box center [343, 244] width 21 height 21
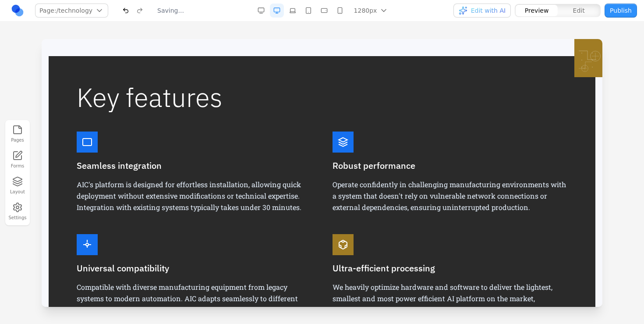
click at [336, 238] on div at bounding box center [343, 244] width 21 height 21
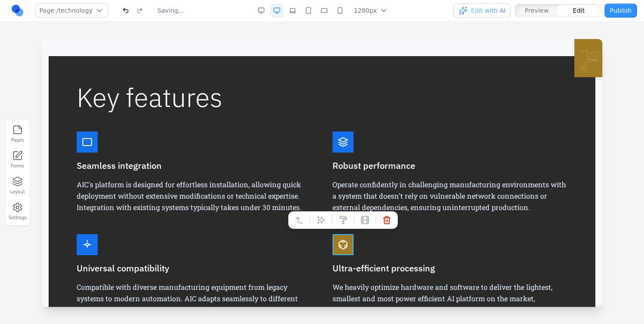
click at [335, 237] on div at bounding box center [343, 244] width 21 height 21
click at [343, 217] on icon at bounding box center [343, 220] width 9 height 9
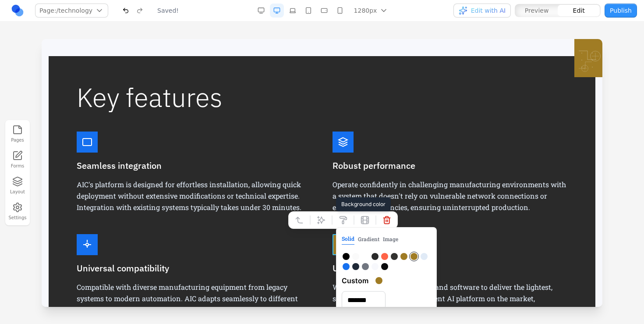
click at [347, 265] on div at bounding box center [346, 266] width 7 height 7
type input "*******"
click at [399, 152] on div "Robust performance Operate confidently in challenging manufacturing environment…" at bounding box center [450, 171] width 235 height 81
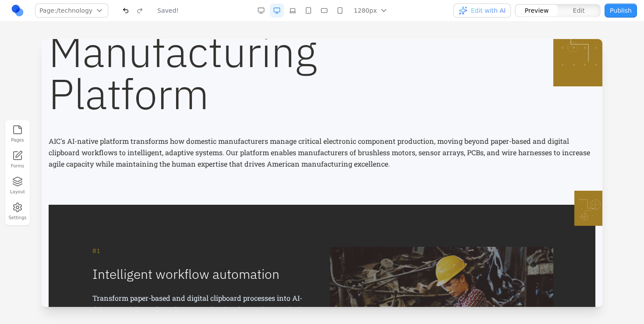
scroll to position [0, 0]
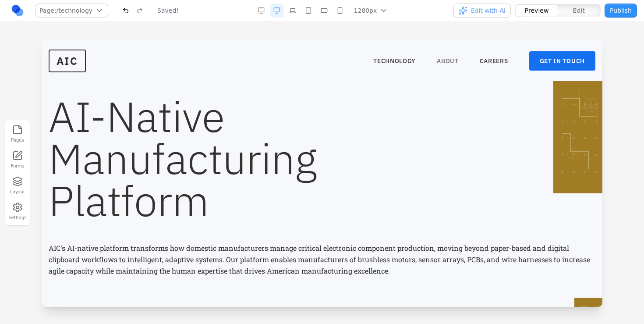
click at [443, 64] on link "ABOUT" at bounding box center [448, 61] width 22 height 9
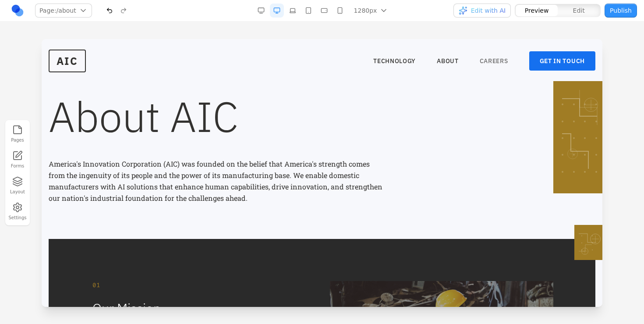
click at [487, 57] on link "CAREERS" at bounding box center [494, 61] width 28 height 9
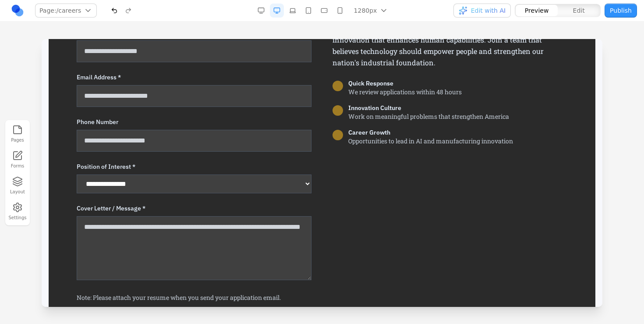
scroll to position [625, 0]
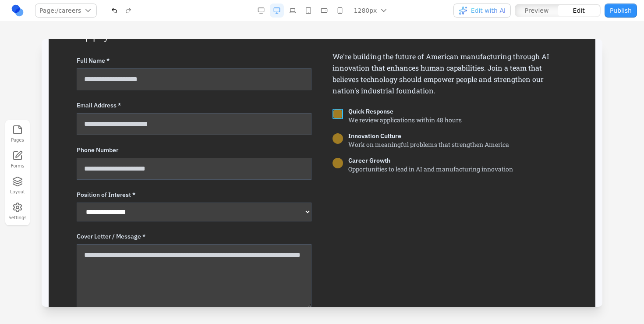
click at [337, 117] on div at bounding box center [338, 114] width 11 height 11
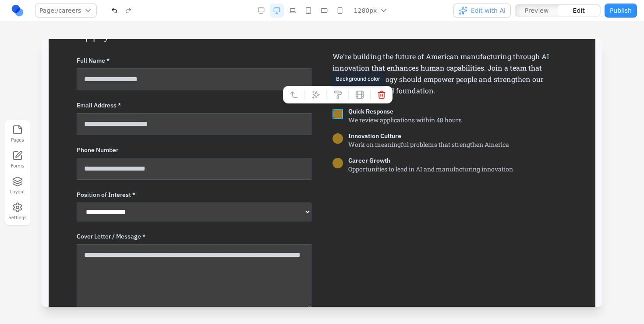
click at [339, 88] on button at bounding box center [338, 95] width 14 height 14
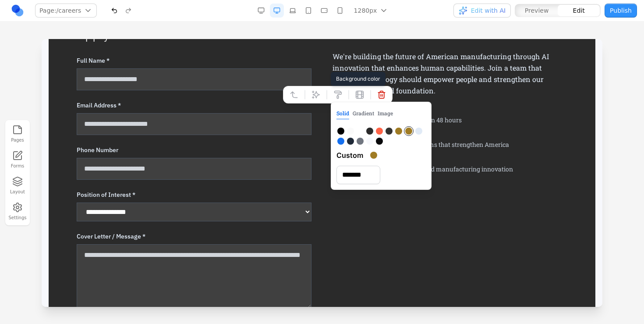
click at [340, 142] on div at bounding box center [340, 141] width 7 height 7
type input "*******"
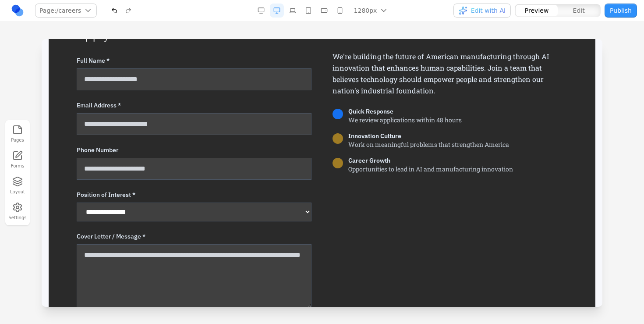
click at [339, 138] on div at bounding box center [338, 138] width 11 height 11
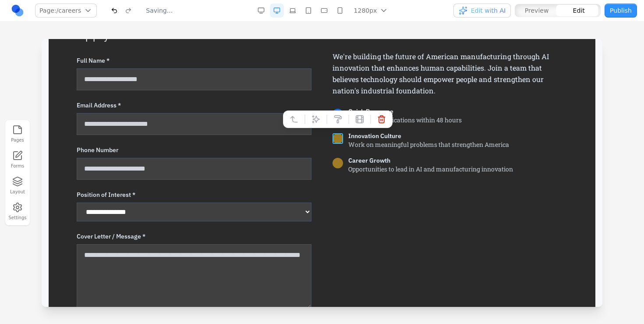
click at [339, 138] on div at bounding box center [338, 138] width 11 height 11
click at [336, 124] on button at bounding box center [338, 119] width 14 height 14
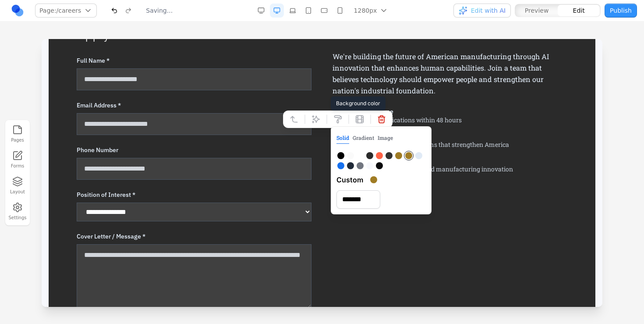
click at [339, 163] on div at bounding box center [340, 165] width 7 height 7
type input "*******"
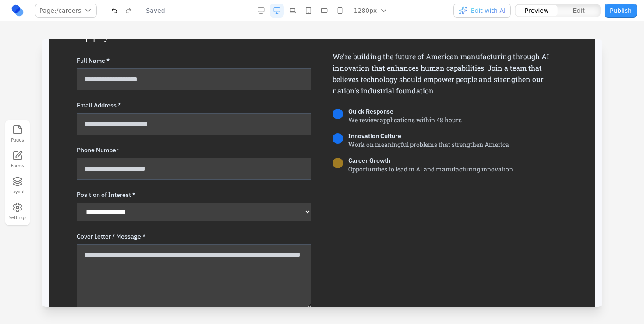
click at [338, 162] on div at bounding box center [338, 163] width 11 height 11
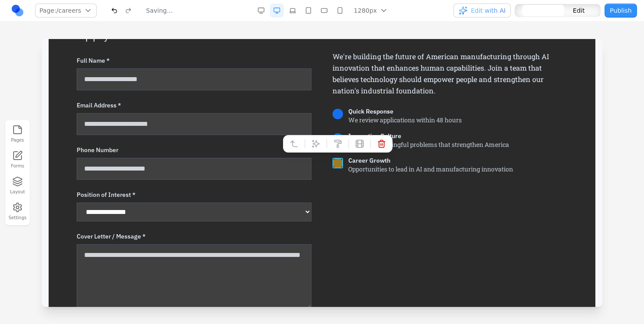
click at [338, 162] on div at bounding box center [338, 163] width 11 height 11
click at [335, 145] on icon at bounding box center [337, 143] width 9 height 9
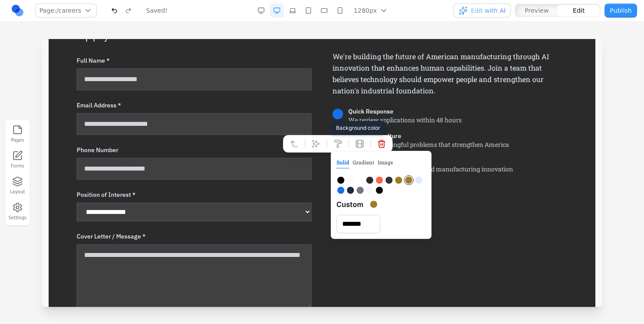
click at [341, 188] on div at bounding box center [340, 190] width 7 height 7
type input "*******"
click at [443, 226] on div "Join America's Innovation Team We're building the future of American manufactur…" at bounding box center [450, 194] width 235 height 337
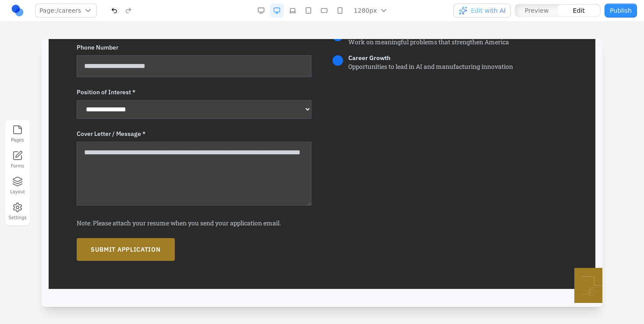
scroll to position [727, 0]
click at [169, 250] on button "SUBMIT APPLICATION" at bounding box center [126, 249] width 98 height 23
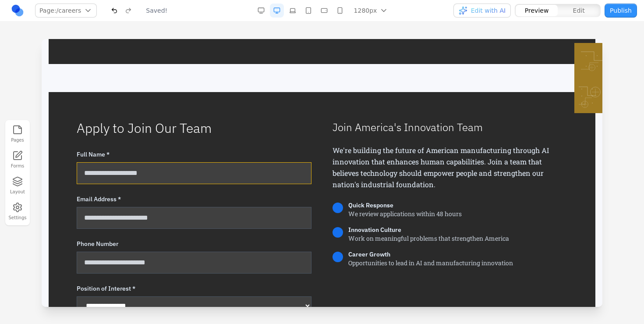
scroll to position [531, 0]
click at [296, 130] on h2 "Apply to Join Our Team" at bounding box center [194, 128] width 235 height 16
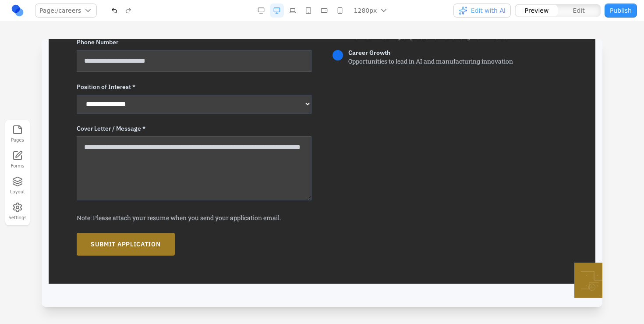
scroll to position [749, 0]
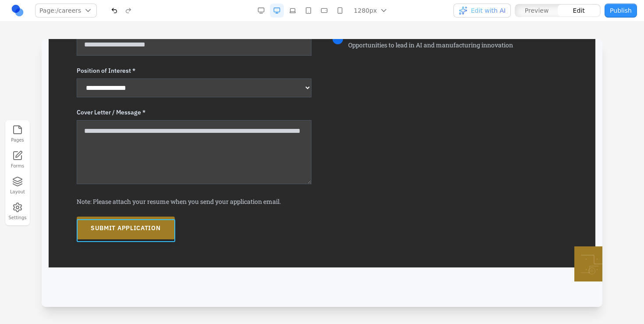
click at [155, 222] on button "SUBMIT APPLICATION" at bounding box center [126, 227] width 98 height 23
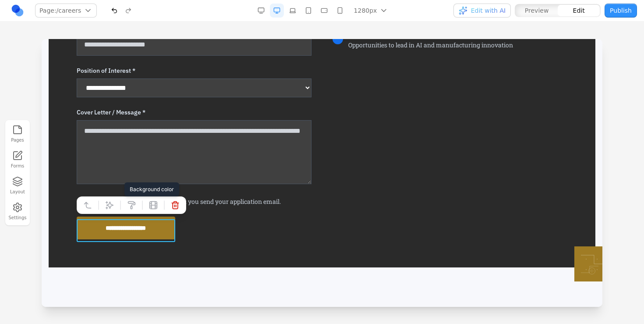
click at [128, 204] on icon at bounding box center [131, 205] width 9 height 9
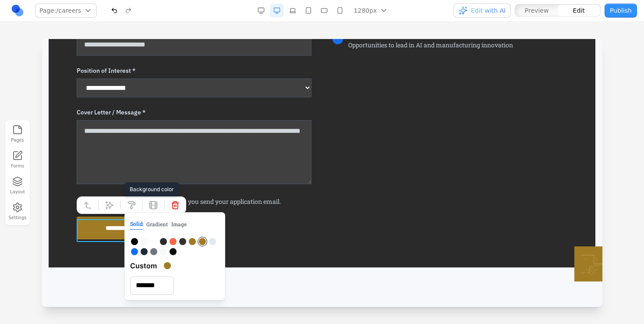
click at [135, 248] on div at bounding box center [134, 251] width 7 height 7
type input "*******"
click at [332, 216] on div "**********" at bounding box center [322, 70] width 491 height 337
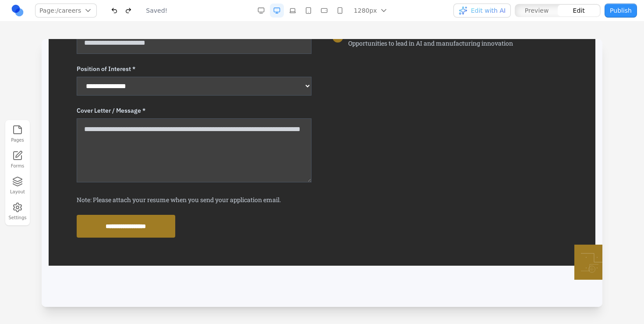
scroll to position [776, 0]
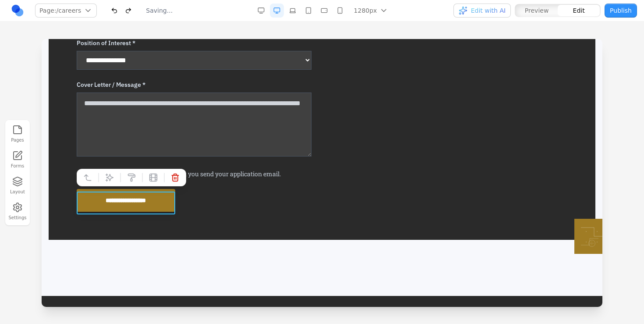
click at [166, 198] on button "**********" at bounding box center [126, 200] width 99 height 23
click at [126, 182] on button at bounding box center [131, 177] width 14 height 14
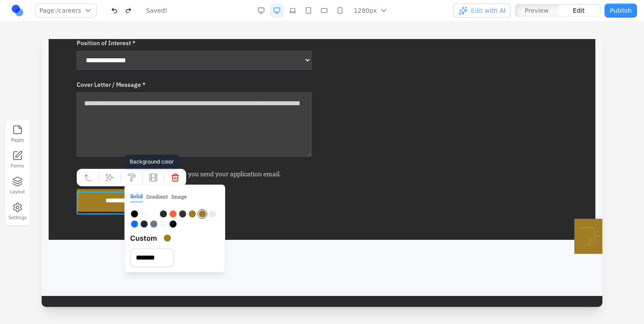
click at [135, 224] on div at bounding box center [134, 223] width 7 height 7
type input "*******"
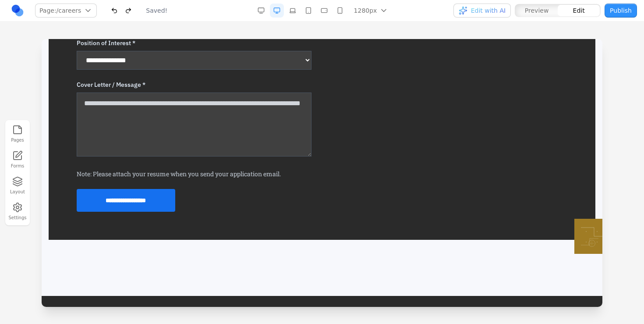
click at [351, 170] on div "Join America's Innovation Team We're building the future of American manufactur…" at bounding box center [450, 43] width 235 height 337
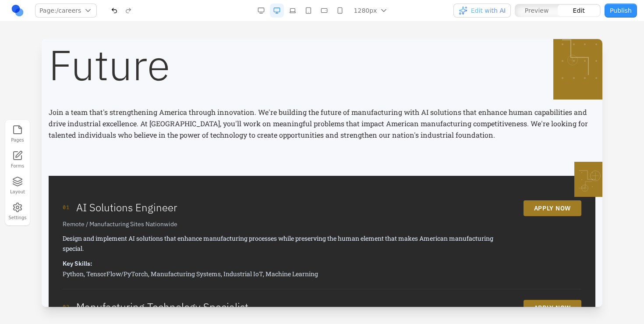
scroll to position [97, 0]
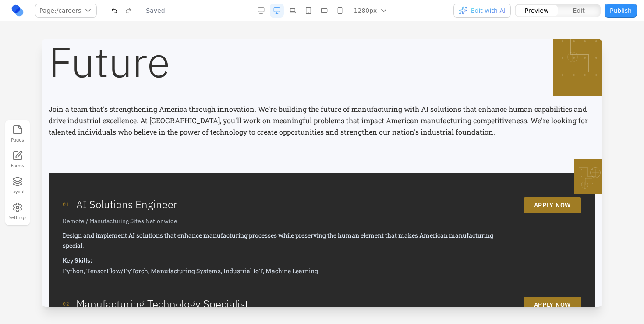
click at [540, 197] on div "01 AI Solutions Engineer Remote / Manufacturing Sites Nationwide Design and imp…" at bounding box center [322, 236] width 519 height 99
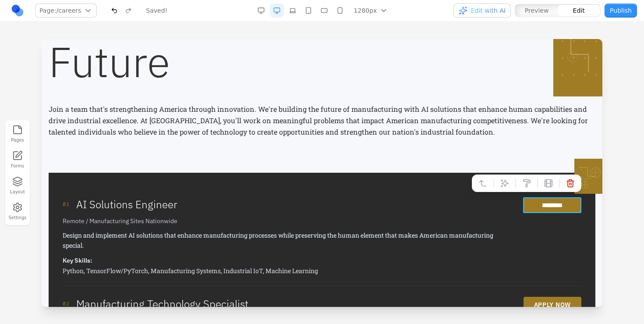
click at [534, 200] on button "*********" at bounding box center [552, 205] width 58 height 16
click at [522, 181] on icon at bounding box center [526, 183] width 9 height 9
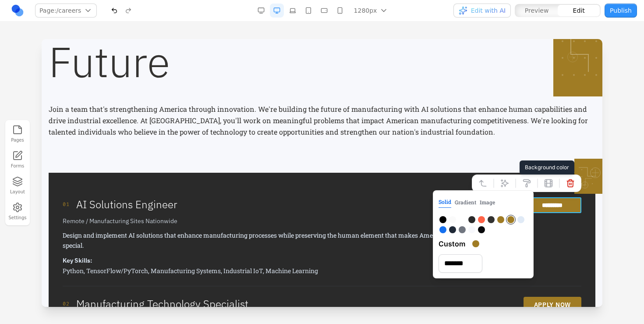
click at [444, 227] on div at bounding box center [442, 229] width 7 height 7
type input "*******"
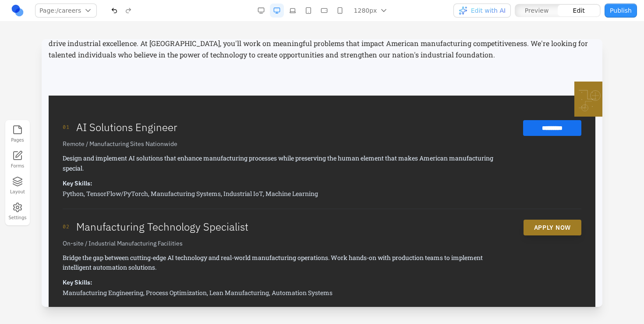
click at [541, 223] on button "APPLY NOW" at bounding box center [553, 227] width 58 height 16
click at [531, 223] on button "APPLY NOW" at bounding box center [553, 227] width 58 height 16
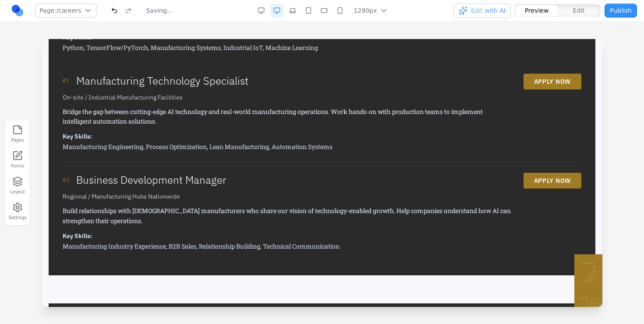
scroll to position [307, 0]
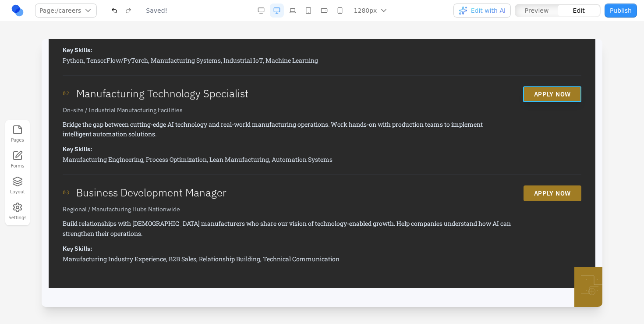
click at [530, 92] on button "APPLY NOW" at bounding box center [553, 94] width 58 height 16
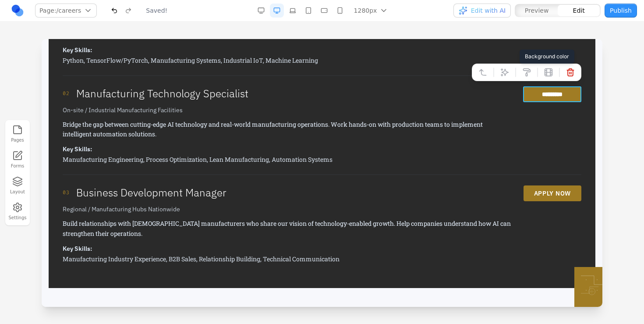
click at [524, 74] on icon at bounding box center [526, 72] width 9 height 9
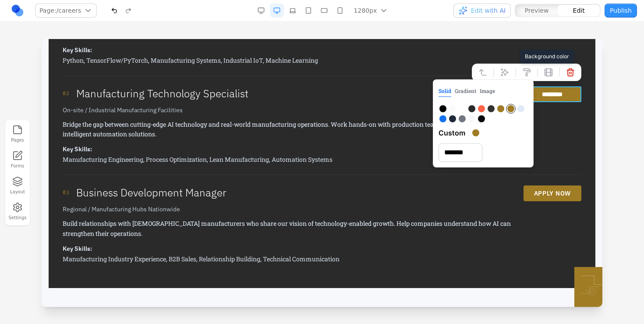
click at [444, 120] on div at bounding box center [442, 118] width 7 height 7
type input "*******"
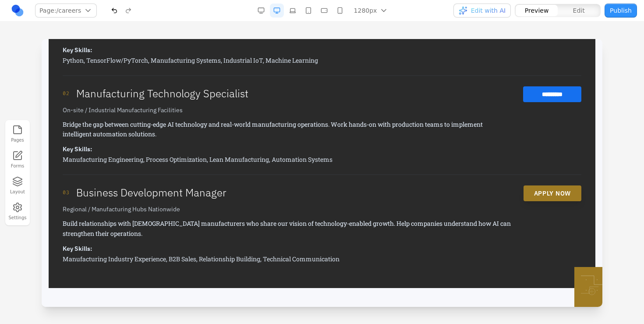
click at [530, 190] on button "APPLY NOW" at bounding box center [553, 193] width 58 height 16
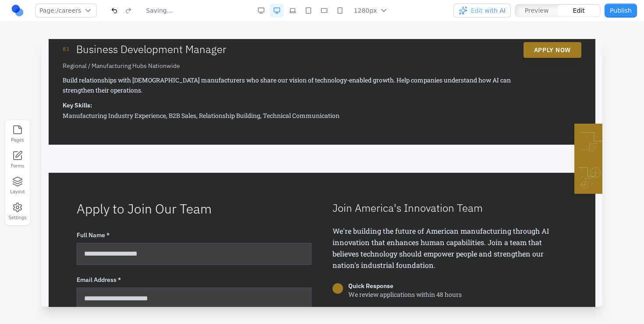
scroll to position [356, 0]
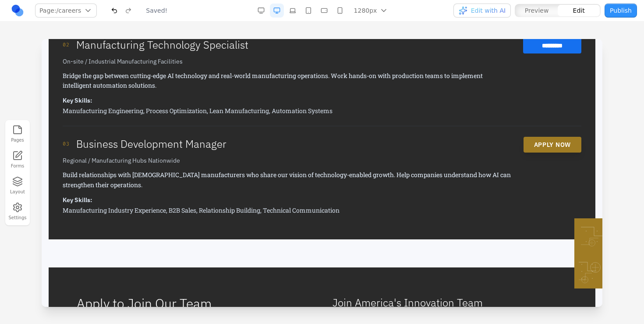
click at [526, 141] on button "APPLY NOW" at bounding box center [553, 145] width 58 height 16
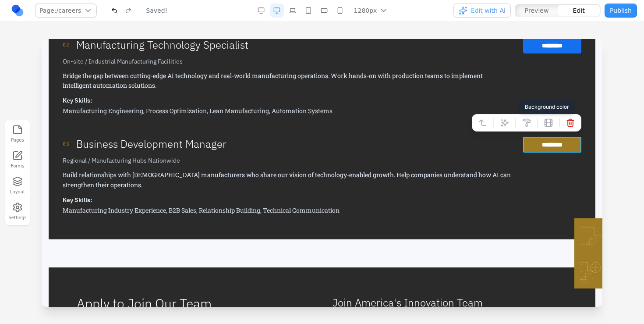
click at [524, 121] on icon at bounding box center [526, 122] width 9 height 9
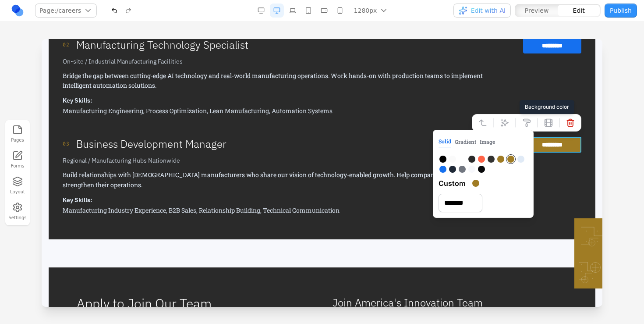
click at [443, 167] on div at bounding box center [442, 169] width 7 height 7
type input "*******"
click at [377, 228] on div "01 AI Solutions Engineer Remote / Manufacturing Sites Nationwide Design and imp…" at bounding box center [322, 77] width 547 height 326
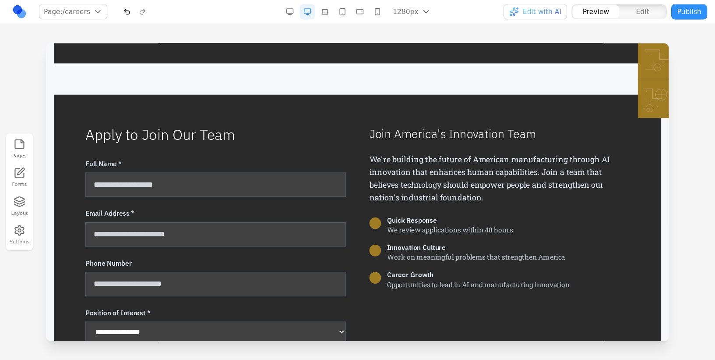
scroll to position [549, 0]
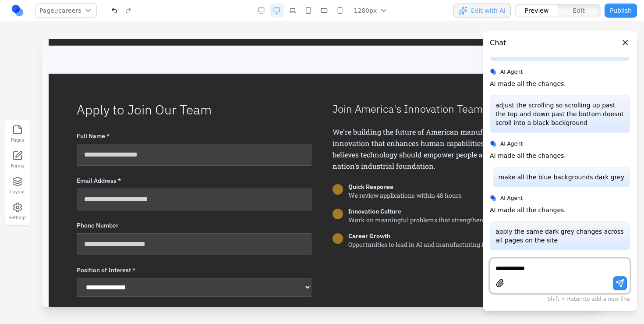
type textarea "**********"
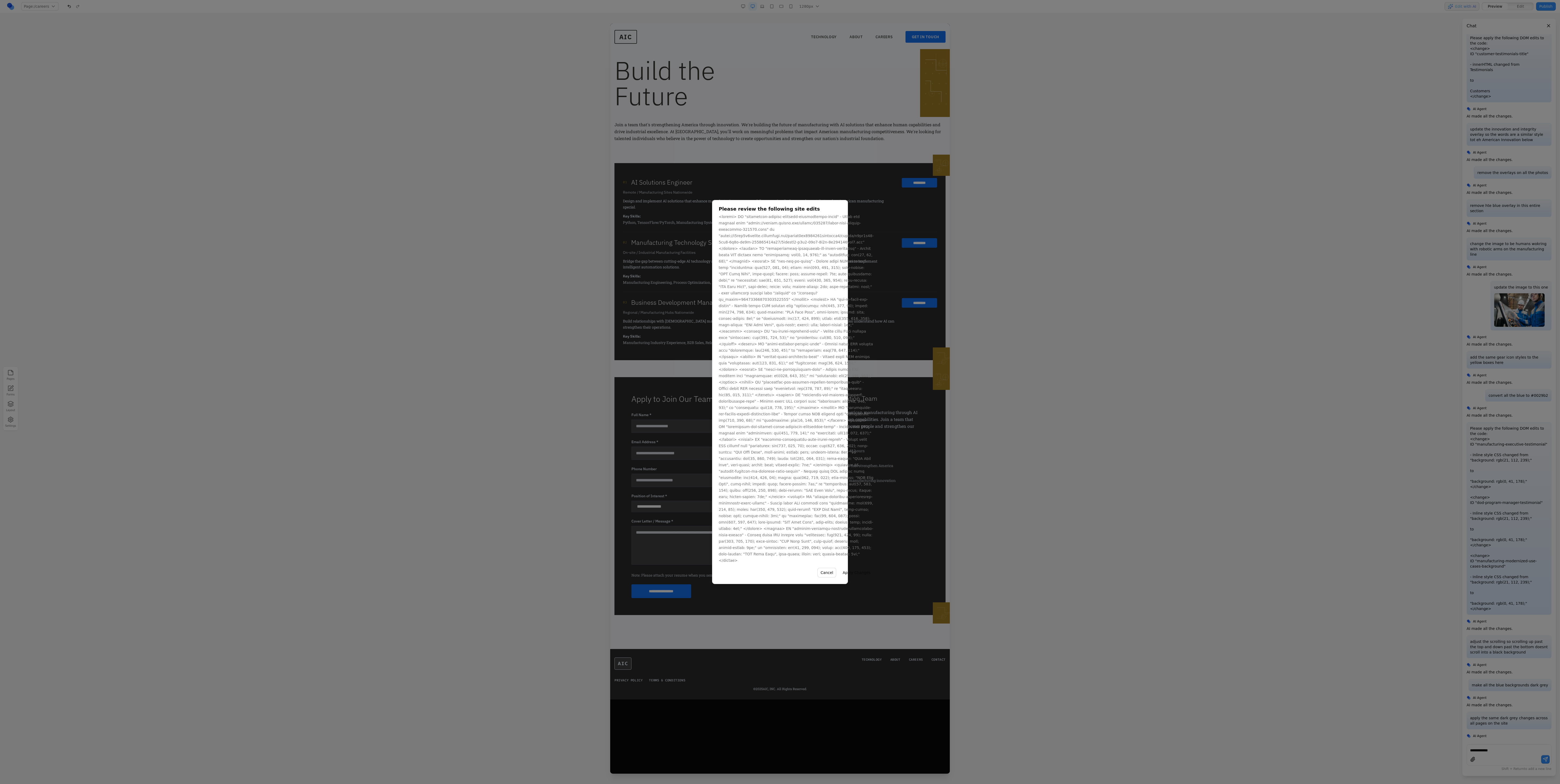
scroll to position [0, 0]
click at [390, 196] on button "Apply Changes" at bounding box center [856, 573] width 35 height 10
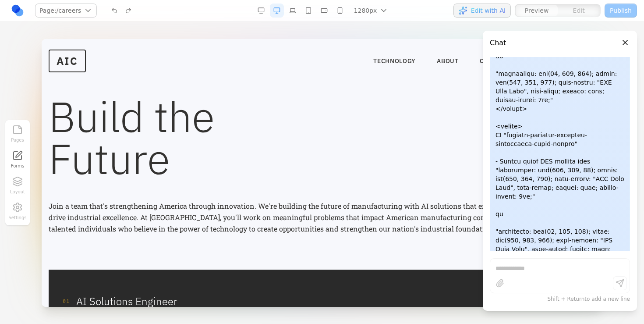
scroll to position [3460, 0]
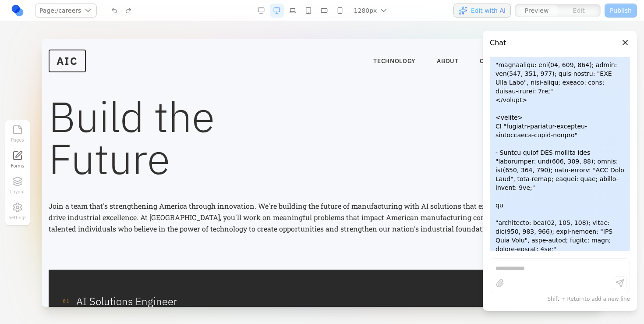
click at [18, 9] on link at bounding box center [18, 11] width 14 height 14
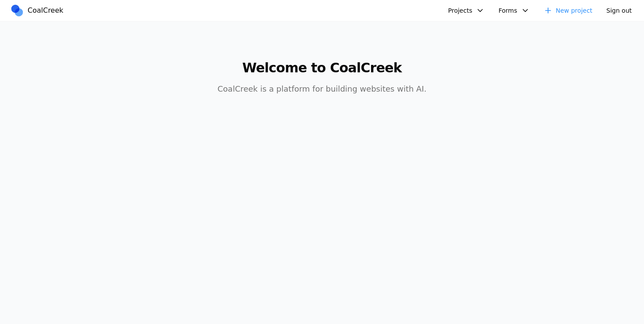
click at [467, 8] on button "Projects" at bounding box center [466, 11] width 47 height 14
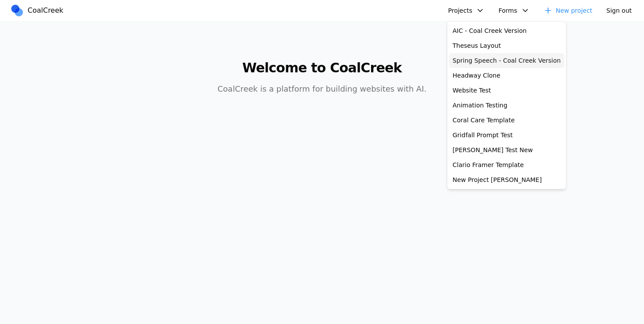
click at [485, 56] on link "Spring Speech - Coal Creek Version" at bounding box center [506, 60] width 115 height 15
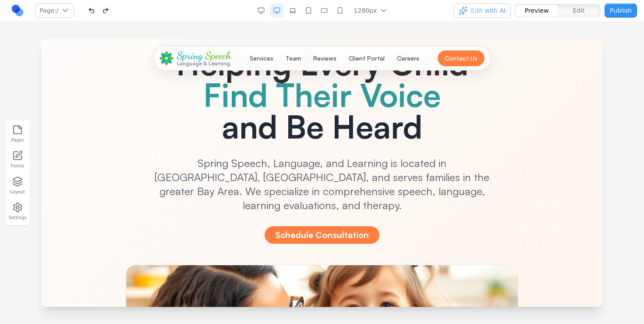
scroll to position [73, 0]
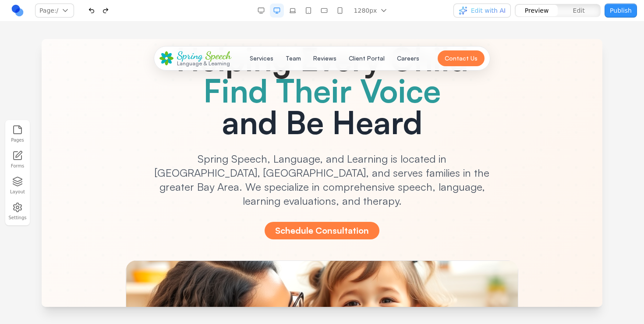
click at [125, 135] on div "Helping Every Child Find Their Voice and Be Heard Spring Speech, Language, and …" at bounding box center [322, 141] width 477 height 196
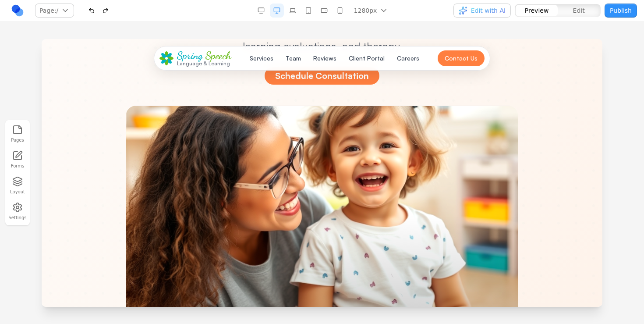
click at [244, 141] on div at bounding box center [322, 215] width 393 height 219
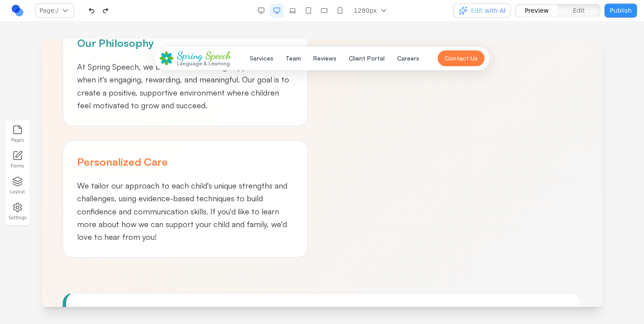
scroll to position [708, 0]
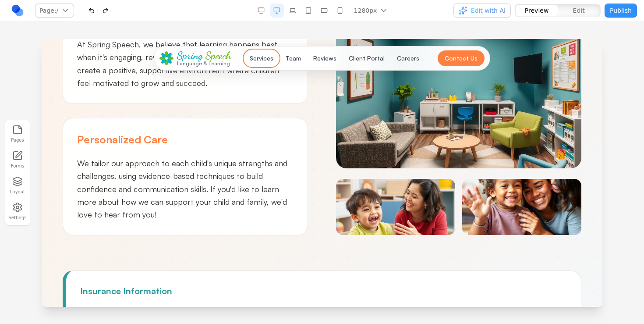
click at [259, 62] on button "Services" at bounding box center [261, 58] width 34 height 16
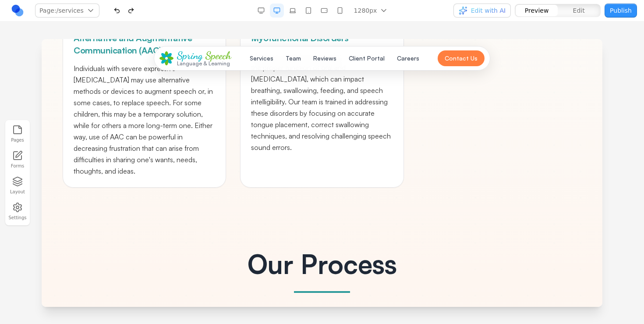
scroll to position [976, 0]
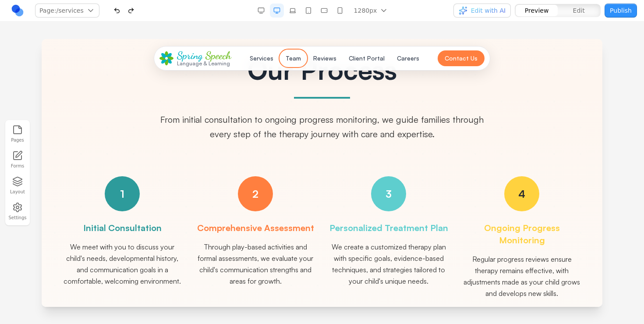
click at [293, 54] on button "Team" at bounding box center [293, 58] width 26 height 16
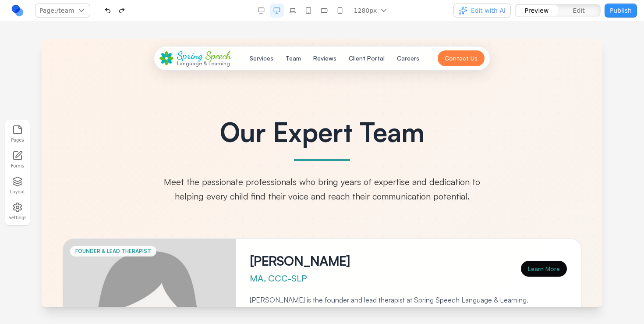
scroll to position [0, 0]
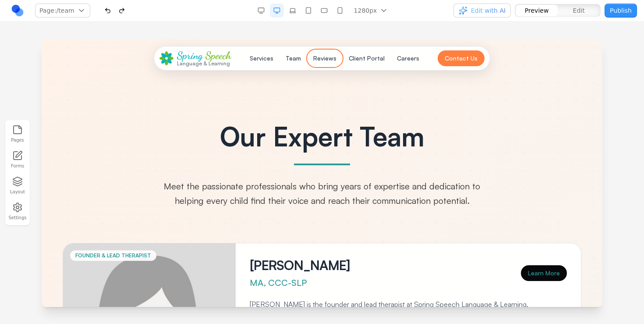
click at [320, 55] on button "Reviews" at bounding box center [325, 58] width 34 height 16
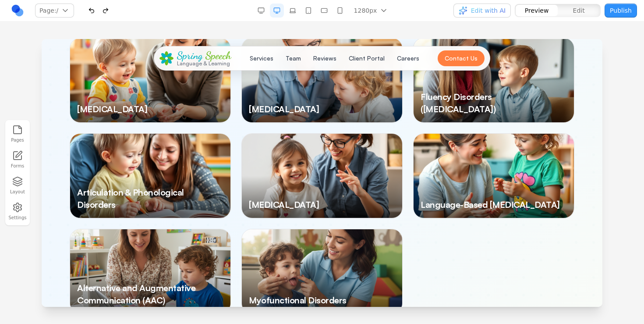
scroll to position [1290, 0]
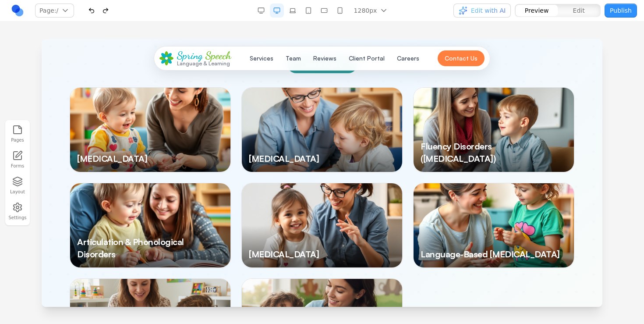
click at [333, 132] on div at bounding box center [322, 130] width 160 height 84
click at [318, 152] on h3 "Autism Spectrum Disorder" at bounding box center [322, 158] width 146 height 12
drag, startPoint x: 358, startPoint y: 134, endPoint x: 326, endPoint y: 118, distance: 35.9
click at [326, 118] on div at bounding box center [322, 130] width 160 height 84
click at [333, 58] on button "Reviews" at bounding box center [325, 58] width 34 height 16
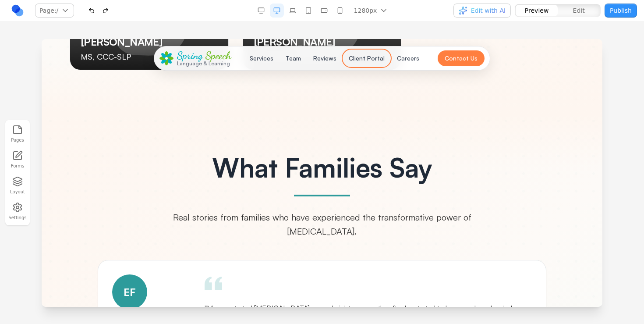
scroll to position [2282, 0]
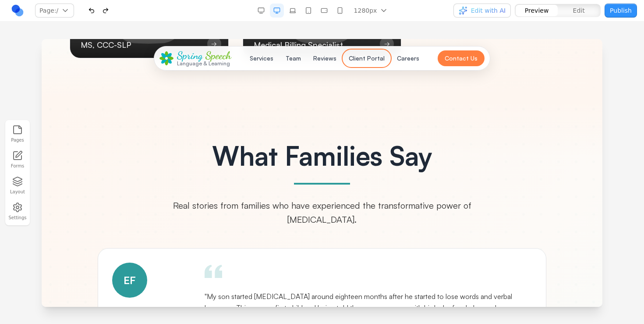
click at [368, 60] on button "Client Portal" at bounding box center [366, 58] width 46 height 16
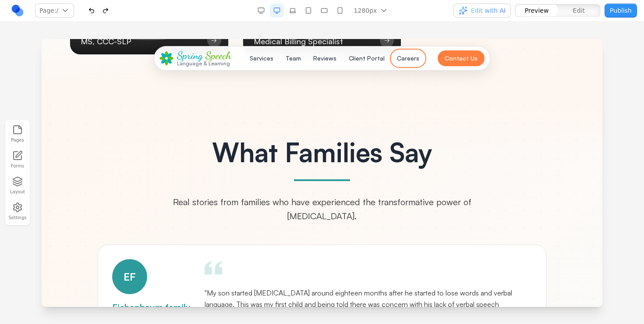
click at [403, 58] on button "Careers" at bounding box center [408, 58] width 33 height 16
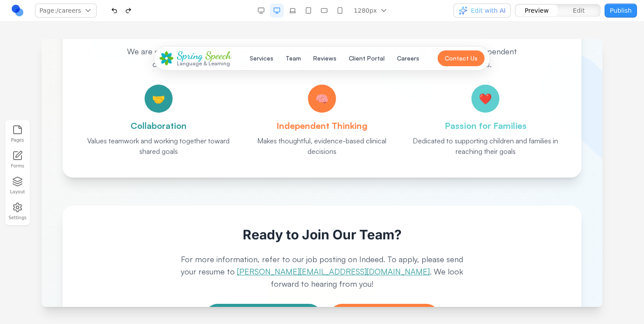
scroll to position [0, 0]
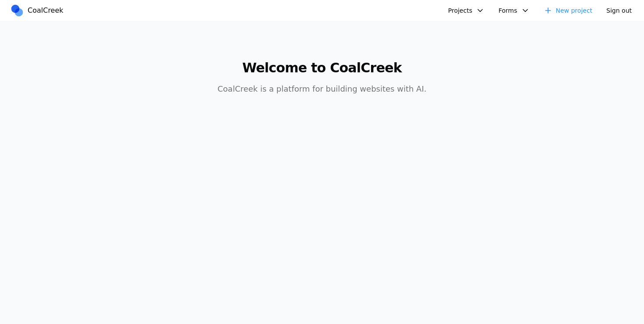
click at [456, 11] on button "Projects" at bounding box center [466, 11] width 47 height 14
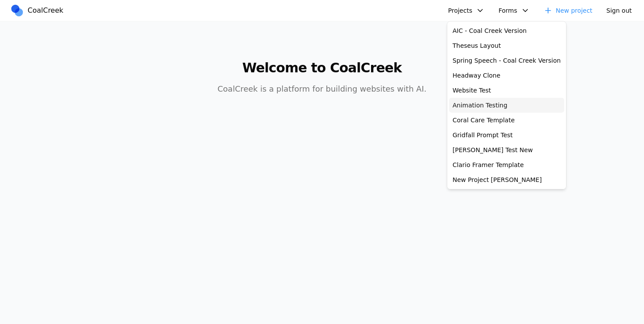
click at [499, 105] on link "Animation Testing" at bounding box center [506, 105] width 115 height 15
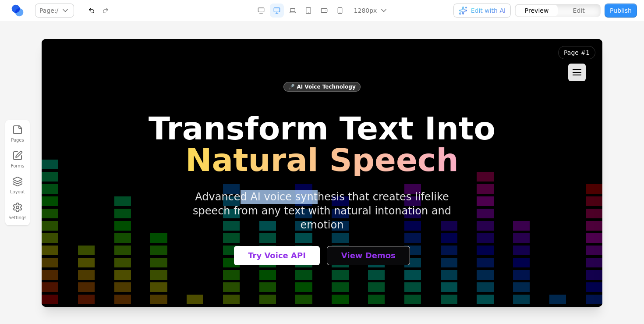
drag, startPoint x: 215, startPoint y: 208, endPoint x: 280, endPoint y: 208, distance: 64.8
click at [280, 208] on p "Advanced AI voice synthesis that creates lifelike speech from any text with nat…" at bounding box center [322, 211] width 294 height 42
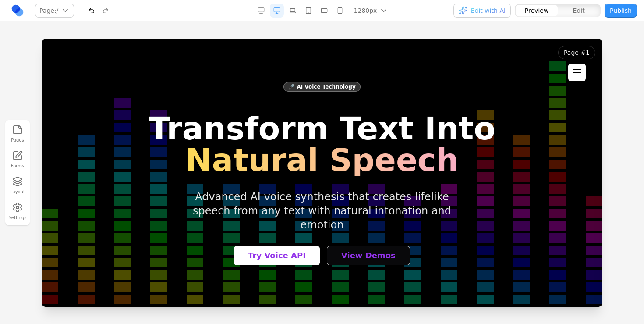
click at [581, 67] on button at bounding box center [577, 73] width 18 height 18
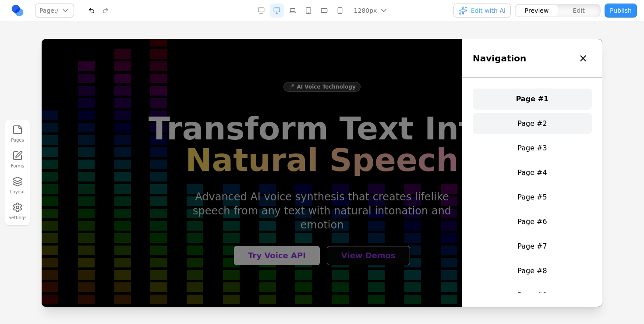
click at [543, 122] on link "Page #2" at bounding box center [532, 123] width 119 height 21
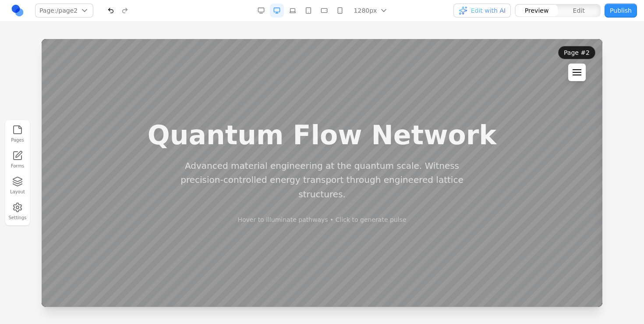
click at [576, 66] on button at bounding box center [577, 73] width 18 height 18
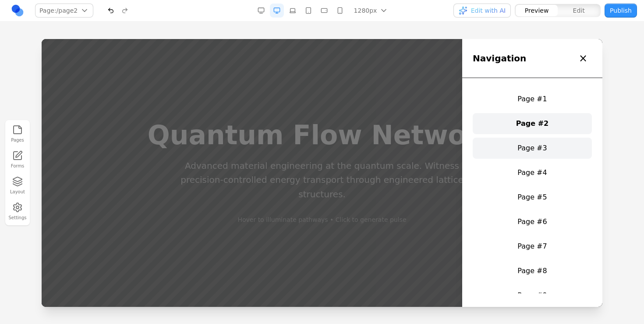
click at [545, 144] on link "Page #3" at bounding box center [532, 148] width 119 height 21
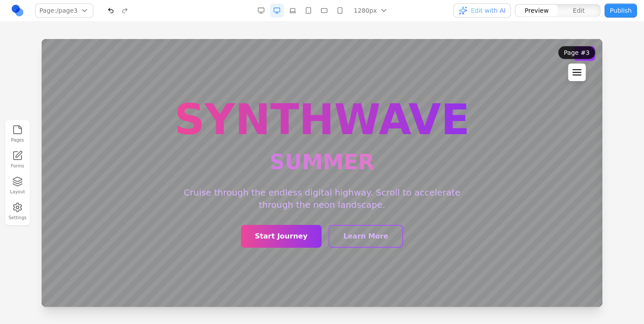
click at [572, 73] on button at bounding box center [577, 73] width 18 height 18
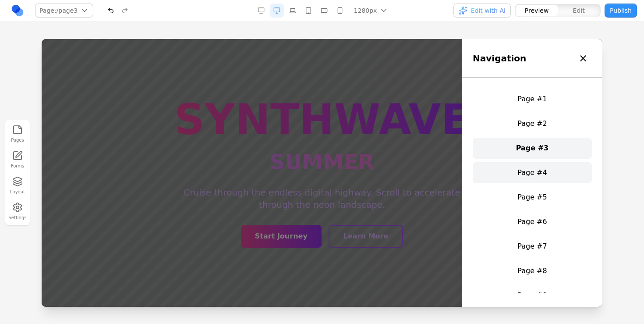
click at [539, 165] on link "Page #4" at bounding box center [532, 172] width 119 height 21
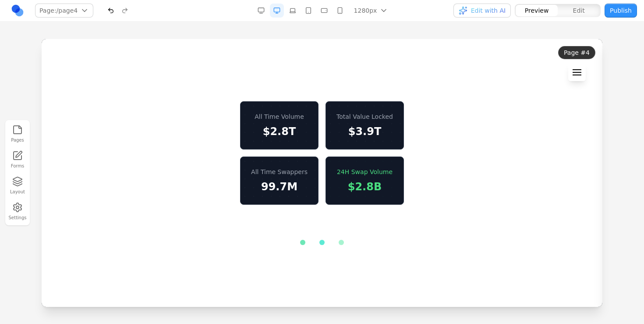
click at [577, 77] on button at bounding box center [577, 73] width 18 height 18
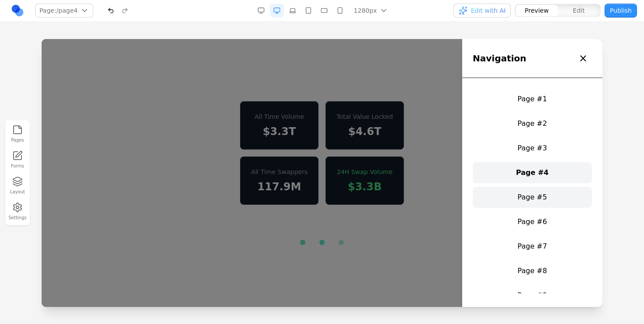
click at [551, 201] on link "Page #5" at bounding box center [532, 197] width 119 height 21
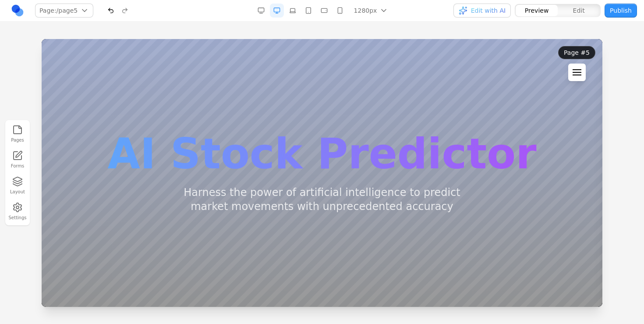
click at [573, 70] on div at bounding box center [577, 69] width 9 height 1
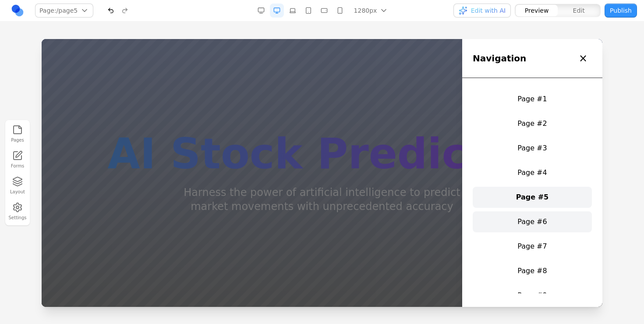
click at [538, 218] on link "Page #6" at bounding box center [532, 221] width 119 height 21
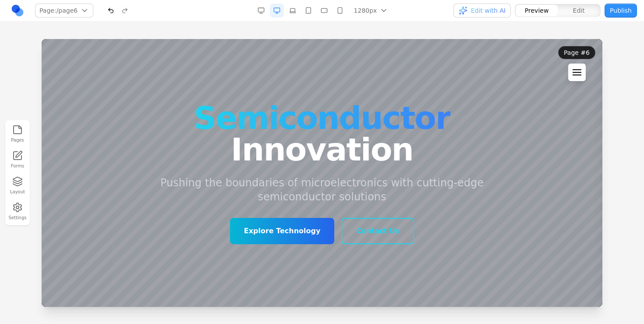
click at [576, 74] on div at bounding box center [577, 72] width 9 height 6
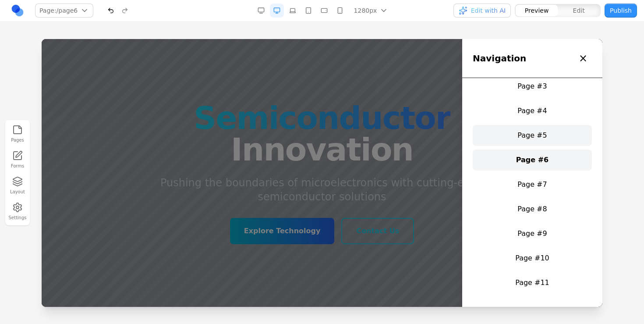
scroll to position [62, 0]
click at [553, 189] on link "Page #7" at bounding box center [532, 183] width 119 height 21
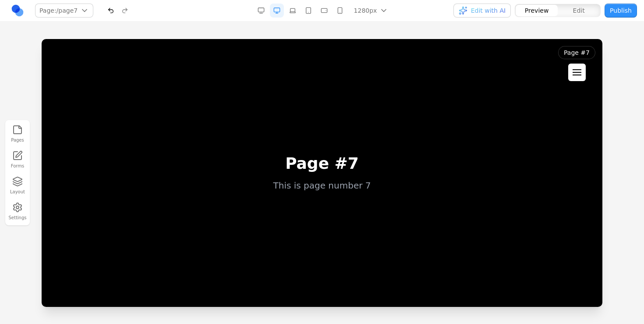
click at [574, 75] on div at bounding box center [577, 74] width 9 height 1
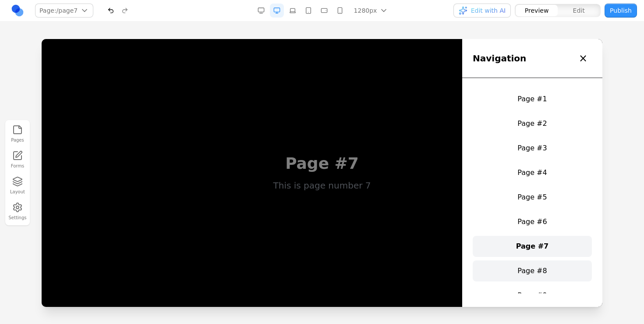
click at [537, 262] on link "Page #8" at bounding box center [532, 270] width 119 height 21
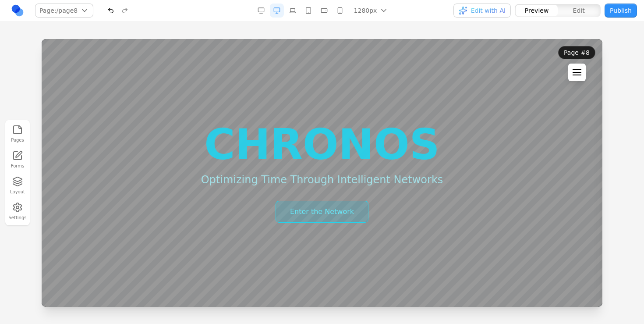
click at [572, 76] on button at bounding box center [577, 73] width 18 height 18
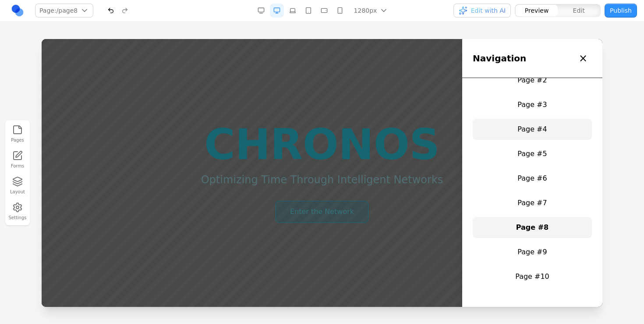
scroll to position [53, 0]
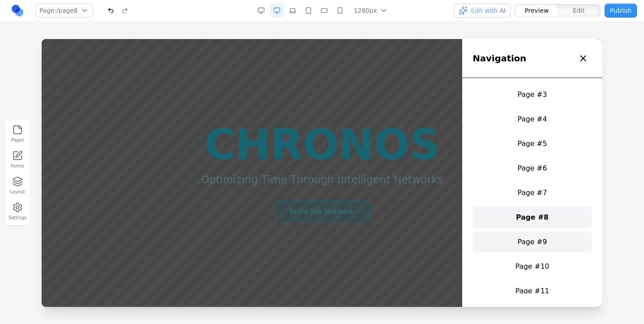
click at [533, 248] on link "Page #9" at bounding box center [532, 241] width 119 height 21
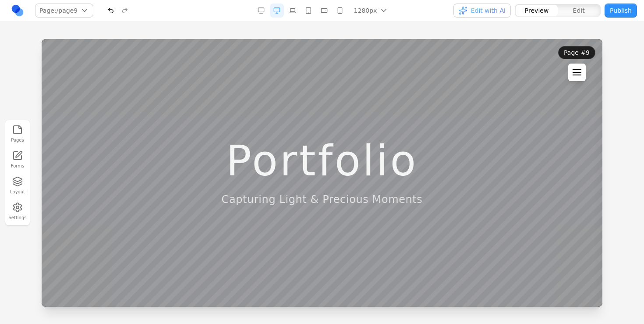
click at [581, 71] on div at bounding box center [577, 72] width 9 height 6
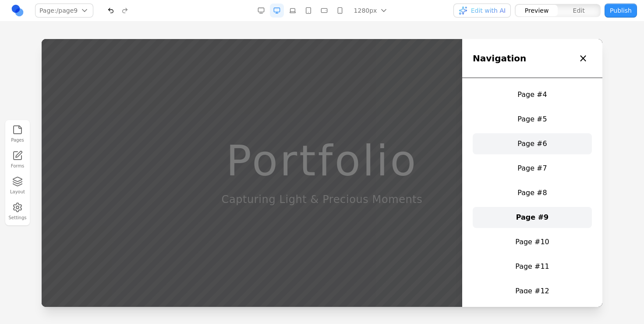
scroll to position [79, 0]
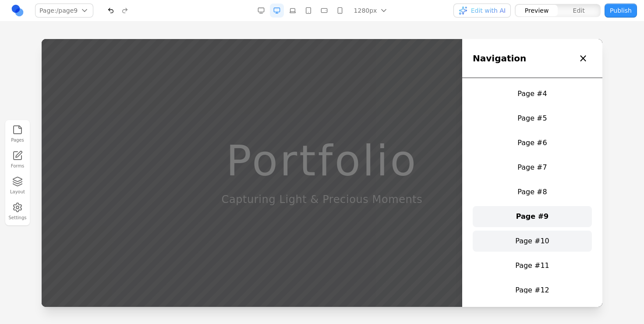
click at [548, 235] on link "Page #10" at bounding box center [532, 240] width 119 height 21
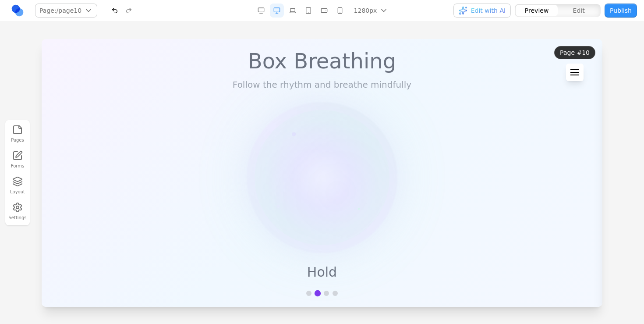
click at [569, 77] on button at bounding box center [575, 73] width 18 height 18
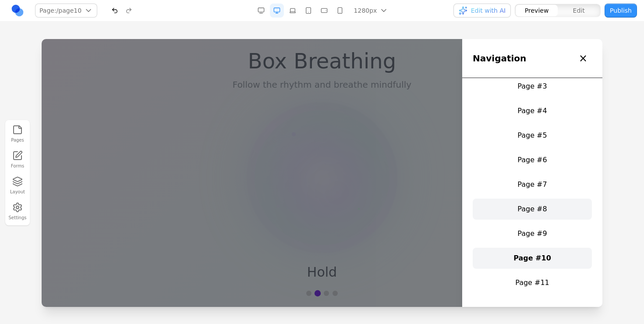
scroll to position [65, 0]
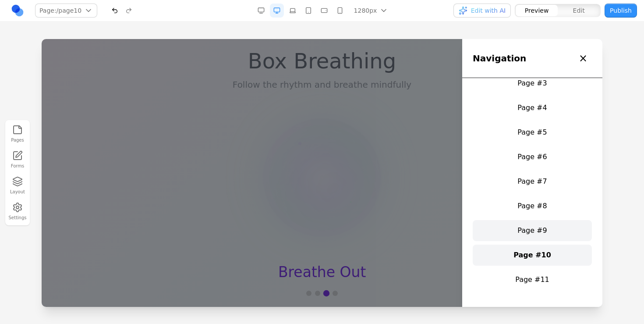
click at [542, 232] on link "Page #9" at bounding box center [532, 230] width 119 height 21
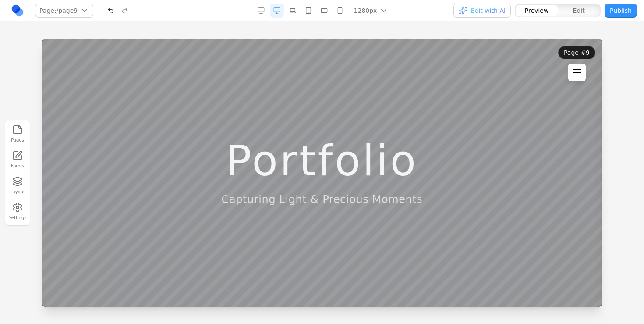
click at [574, 66] on button at bounding box center [577, 73] width 18 height 18
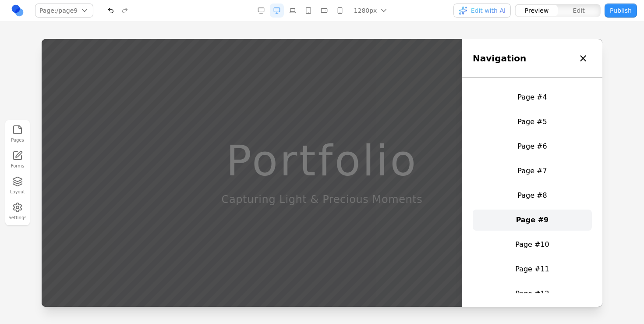
scroll to position [76, 0]
click at [548, 272] on link "Page #11" at bounding box center [532, 268] width 119 height 21
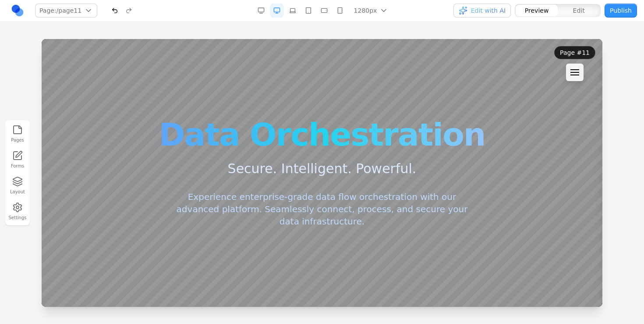
click at [479, 219] on div "Data Orchestration Secure. Intelligent. Powerful. Experience enterprise-grade d…" at bounding box center [322, 173] width 354 height 109
click at [510, 151] on div "Data Orchestration Secure. Intelligent. Powerful. Experience enterprise-grade d…" at bounding box center [322, 173] width 561 height 268
click at [571, 69] on button at bounding box center [575, 73] width 18 height 18
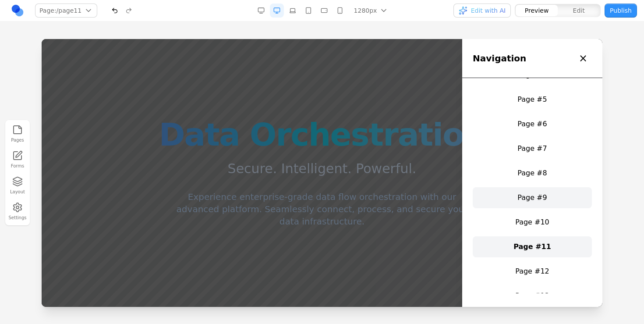
scroll to position [113, 0]
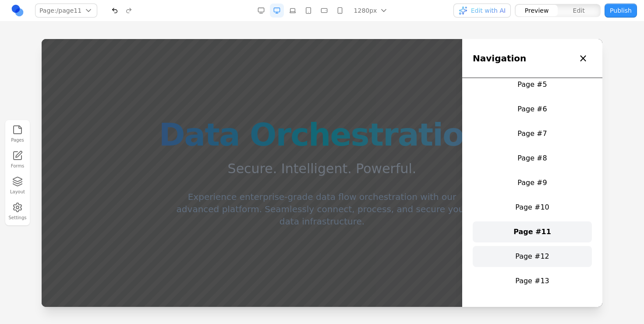
click at [540, 251] on link "Page #12" at bounding box center [532, 256] width 119 height 21
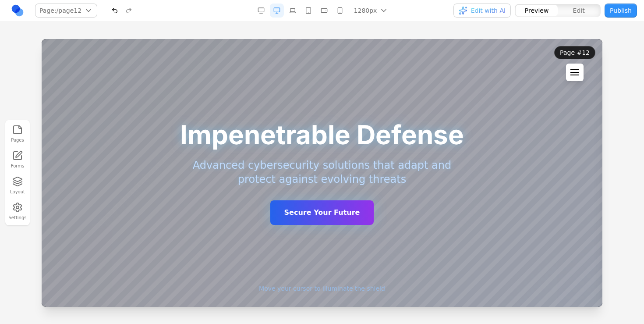
click at [578, 71] on div at bounding box center [574, 72] width 9 height 6
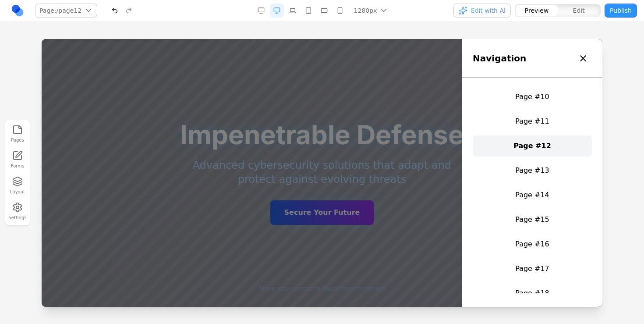
scroll to position [287, 0]
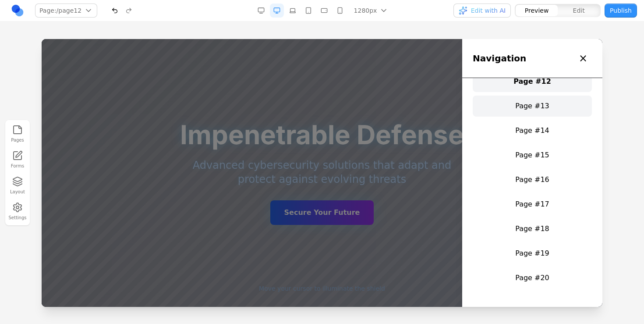
click at [546, 100] on link "Page #13" at bounding box center [532, 106] width 119 height 21
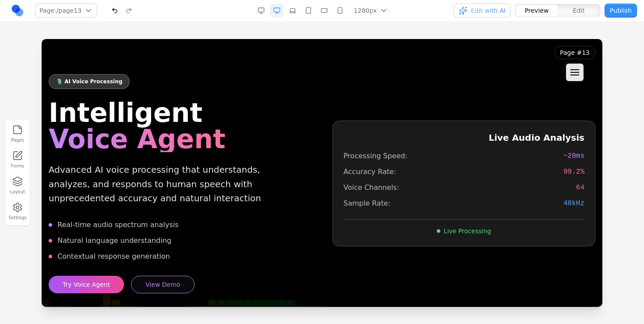
click at [586, 64] on header "Page #13 Navigation × Page #1 Page #2 Page #3 Page #4 Page #5 Page #6 Page #7 P…" at bounding box center [574, 63] width 55 height 49
click at [584, 65] on button at bounding box center [575, 73] width 18 height 18
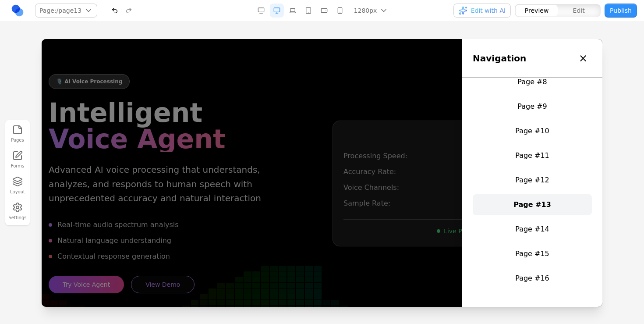
scroll to position [220, 0]
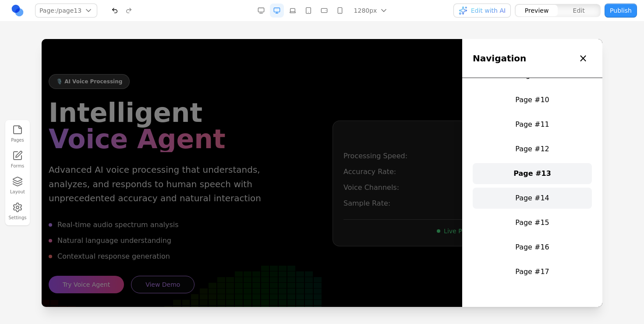
click at [541, 200] on link "Page #14" at bounding box center [532, 198] width 119 height 21
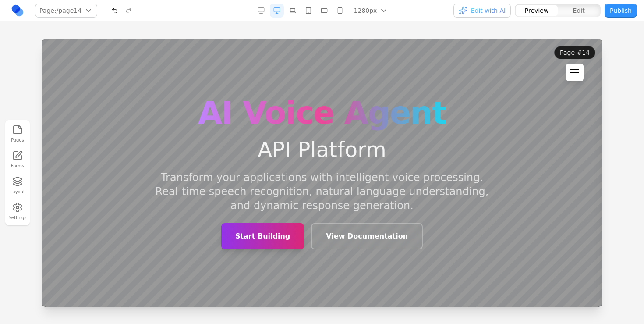
click at [575, 73] on div at bounding box center [574, 72] width 9 height 6
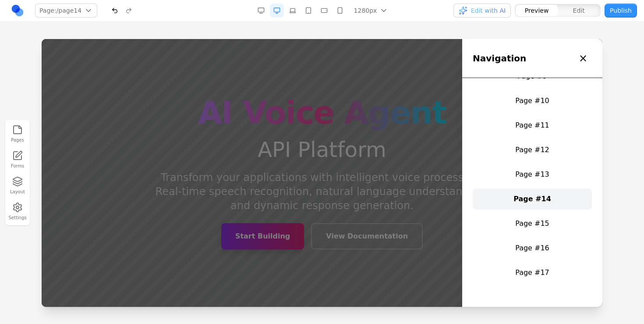
scroll to position [253, 0]
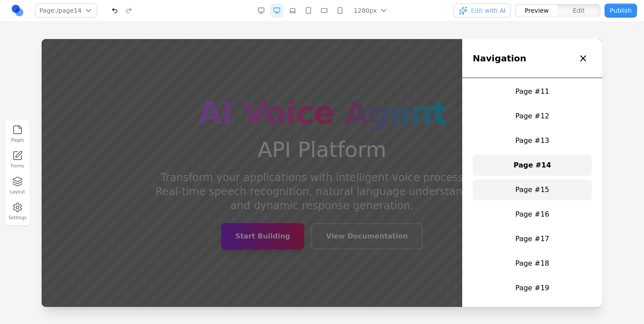
click at [545, 195] on link "Page #15" at bounding box center [532, 189] width 119 height 21
